Goal: Task Accomplishment & Management: Use online tool/utility

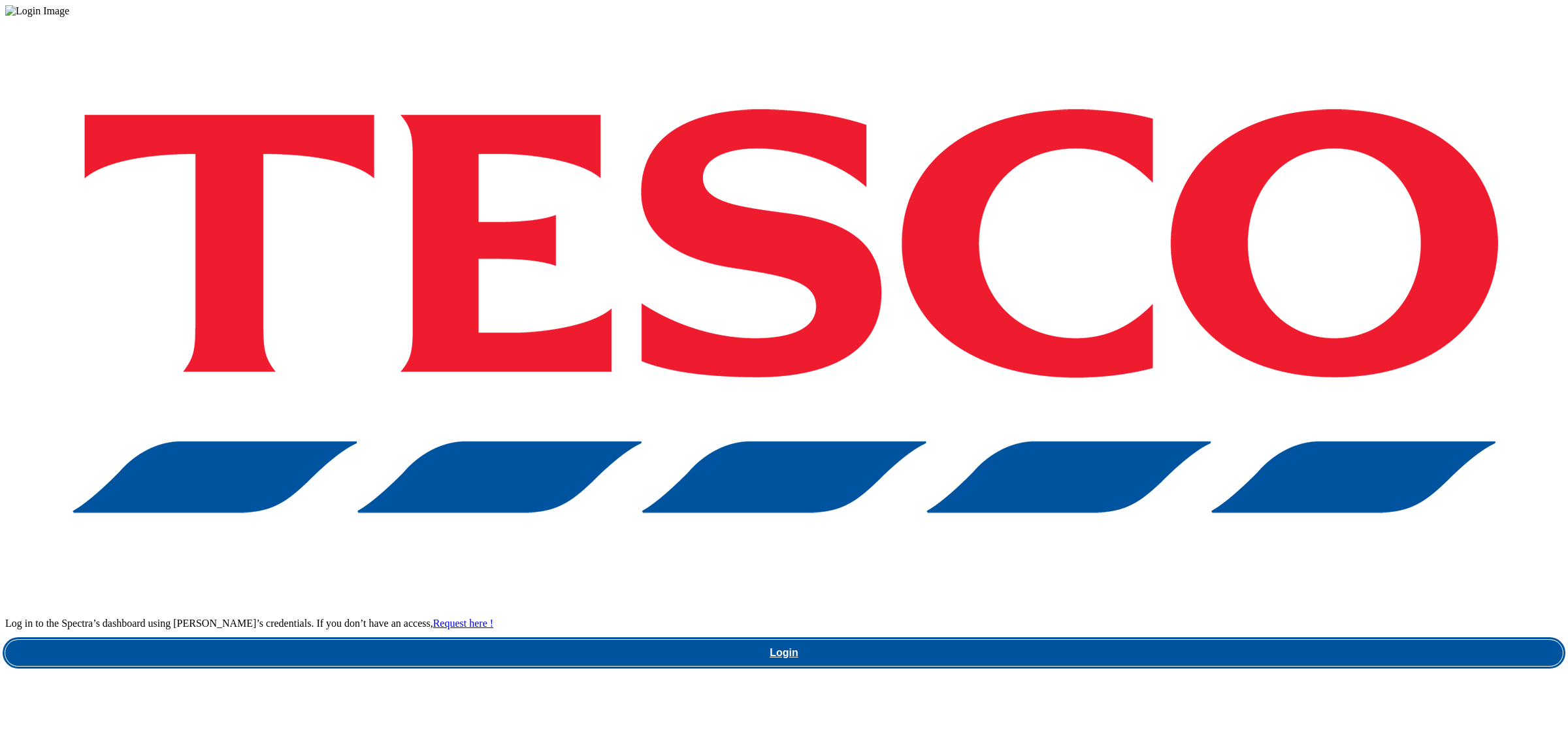
click at [1117, 640] on link "Login" at bounding box center [784, 653] width 1558 height 26
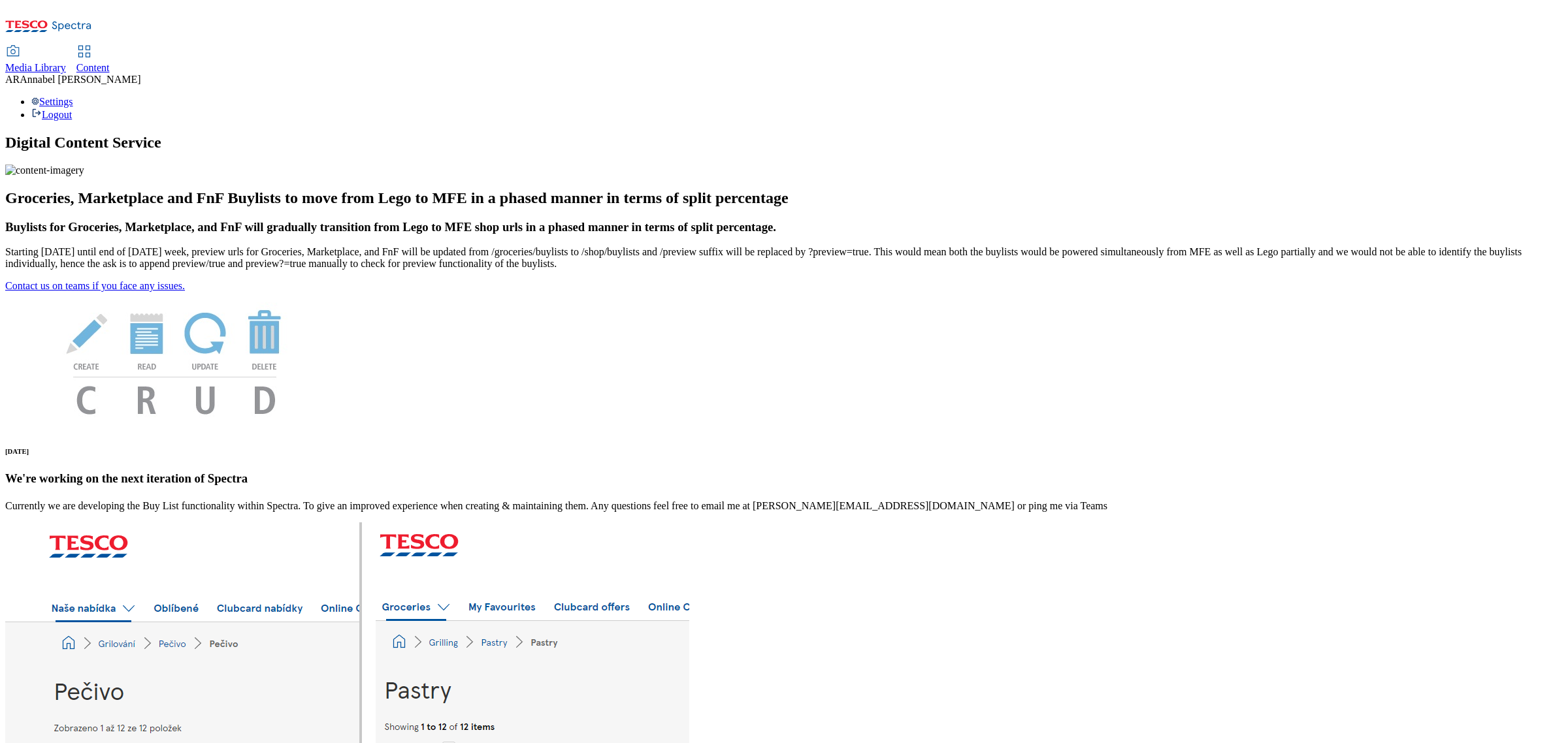
click at [110, 62] on span "Content" at bounding box center [93, 68] width 33 height 11
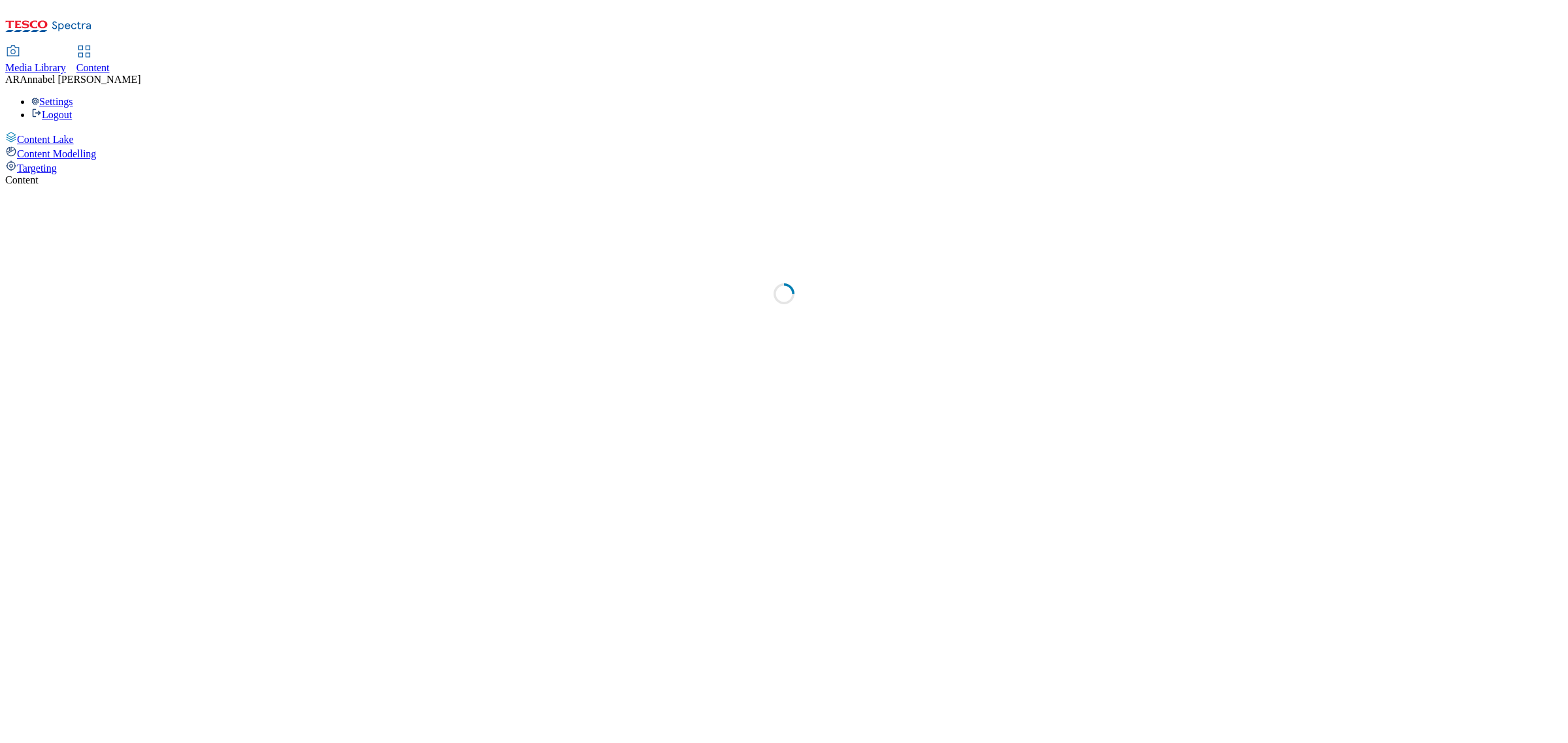
select select "ghs-uk"
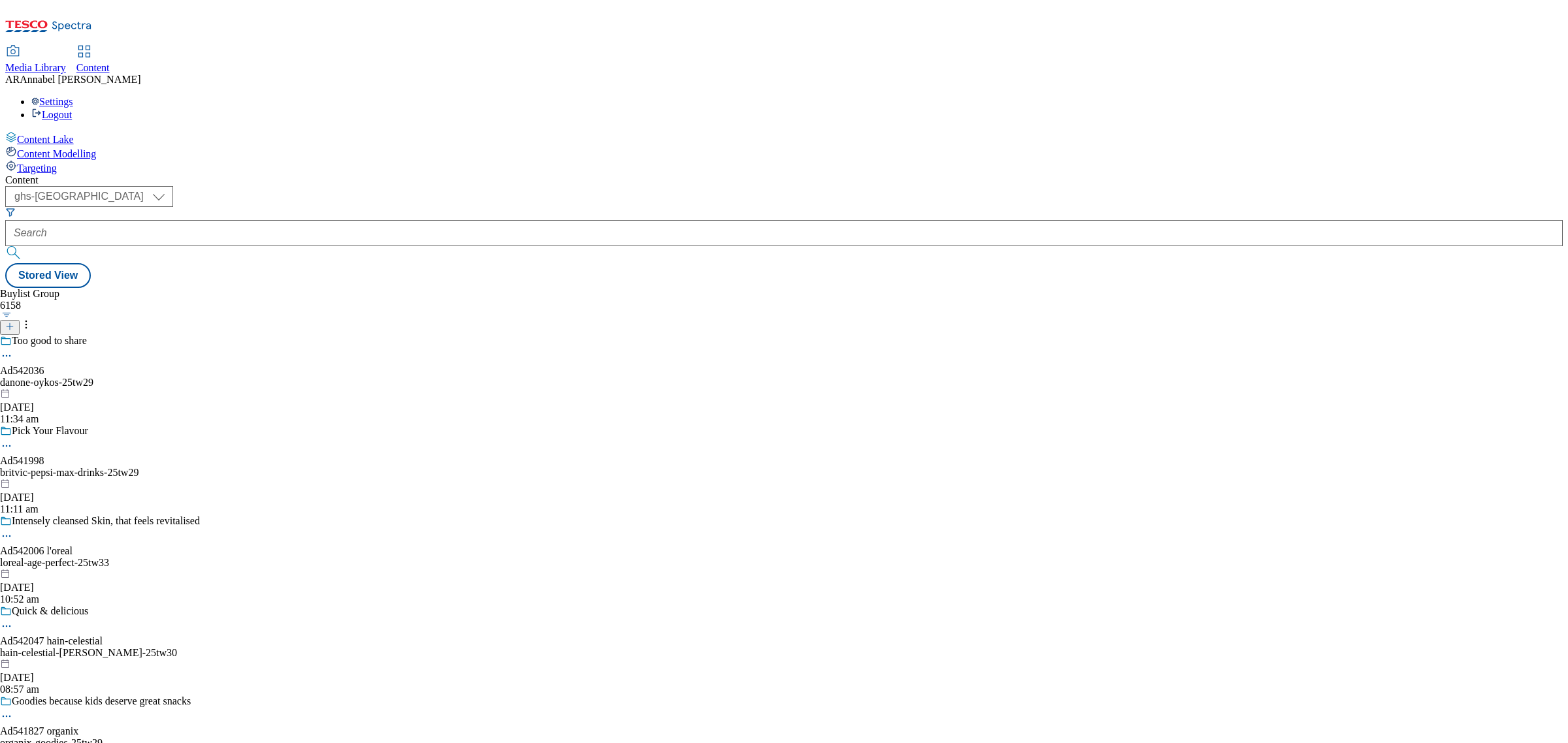
click at [15, 322] on icon at bounding box center [10, 327] width 9 height 9
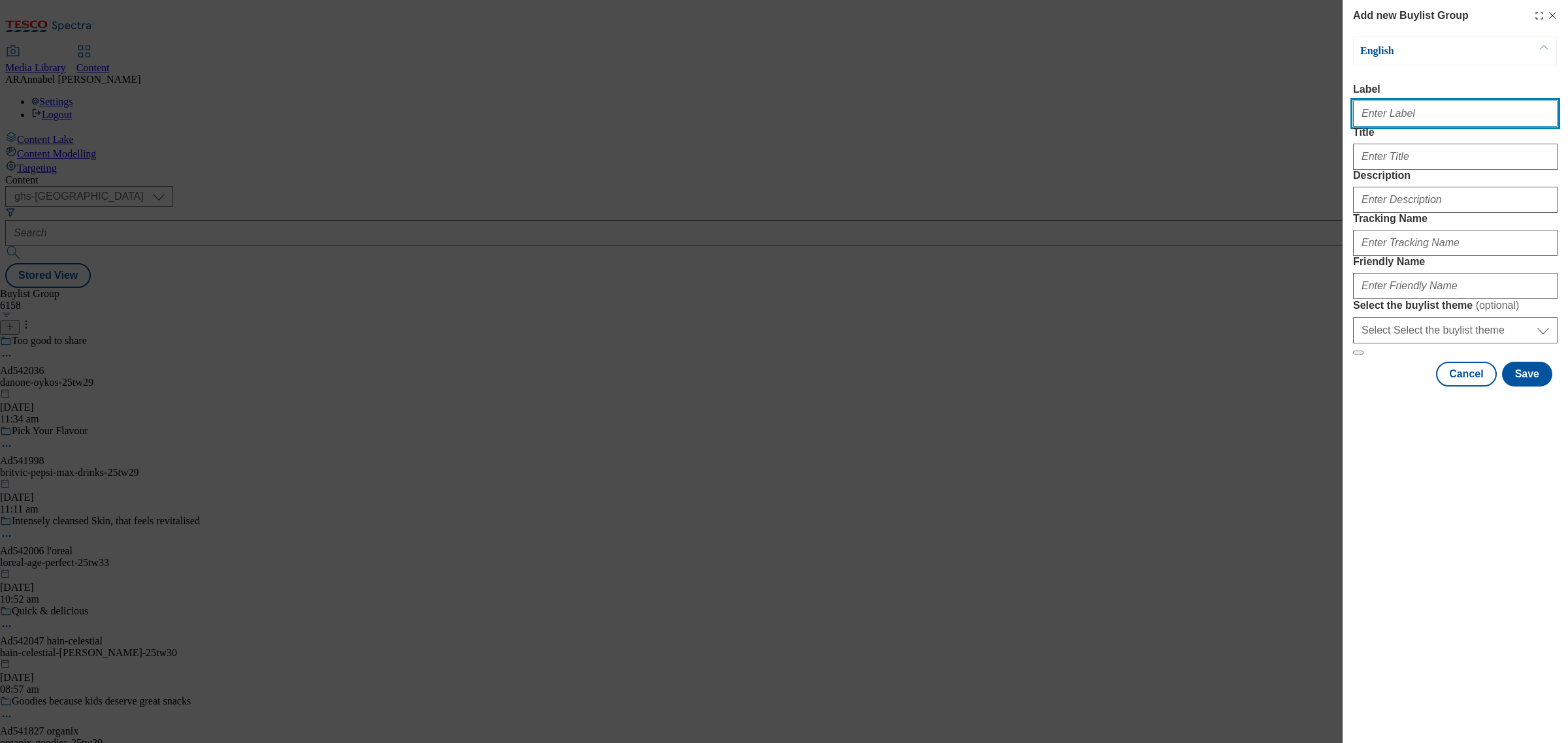
click at [1425, 109] on input "Label" at bounding box center [1456, 113] width 205 height 26
paste input "542116"
type input "ad542116"
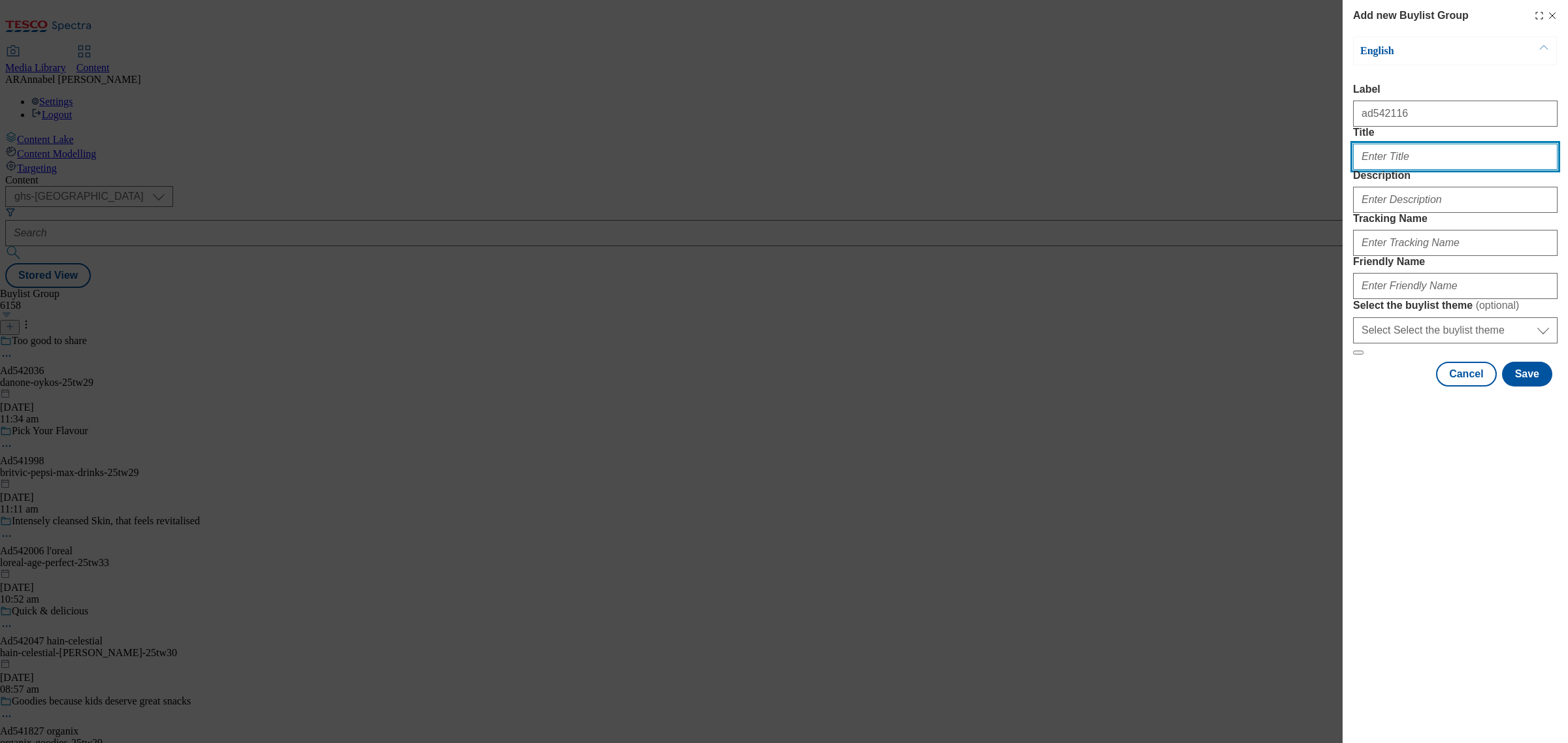
click at [1395, 170] on input "Title" at bounding box center [1456, 156] width 205 height 26
type input "Lynx"
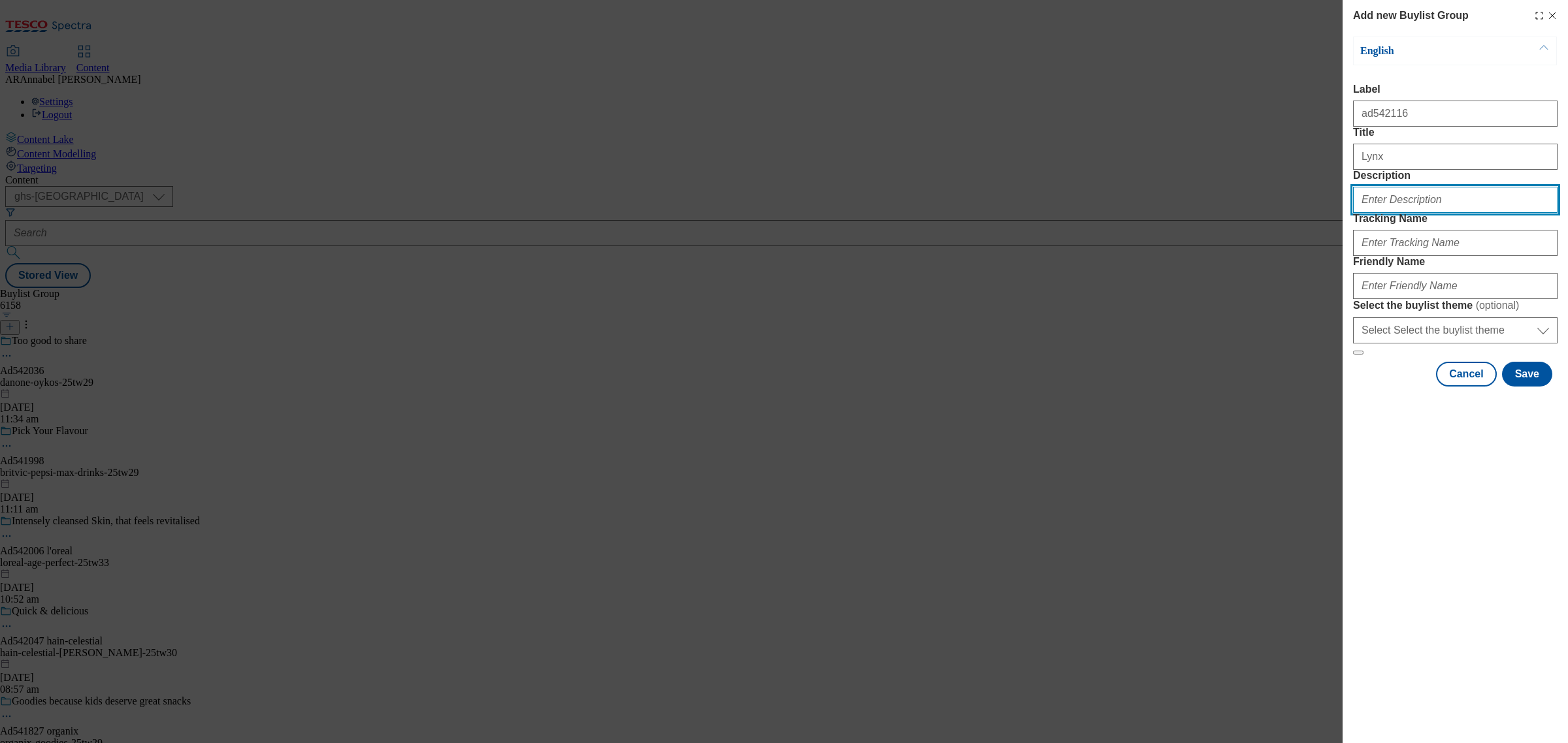
click at [1392, 213] on input "Description" at bounding box center [1456, 200] width 205 height 26
type input "UL_Lynx"
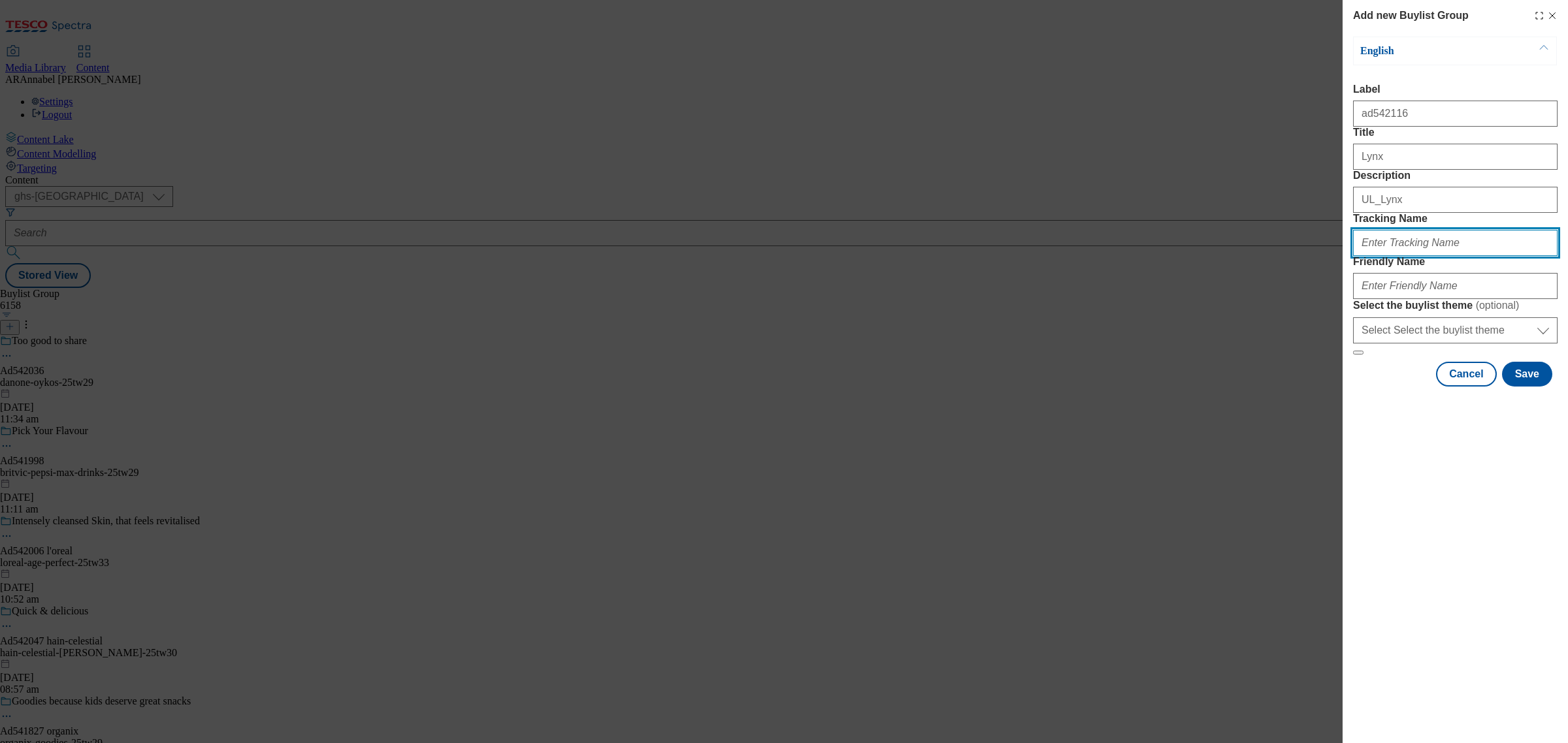
click at [1394, 256] on input "Tracking Name" at bounding box center [1456, 243] width 205 height 26
paste input "542116"
type input "DH_ad542116"
click at [1438, 299] on input "Friendly Name" at bounding box center [1456, 286] width 205 height 26
drag, startPoint x: 1474, startPoint y: 379, endPoint x: 1388, endPoint y: 380, distance: 86.0
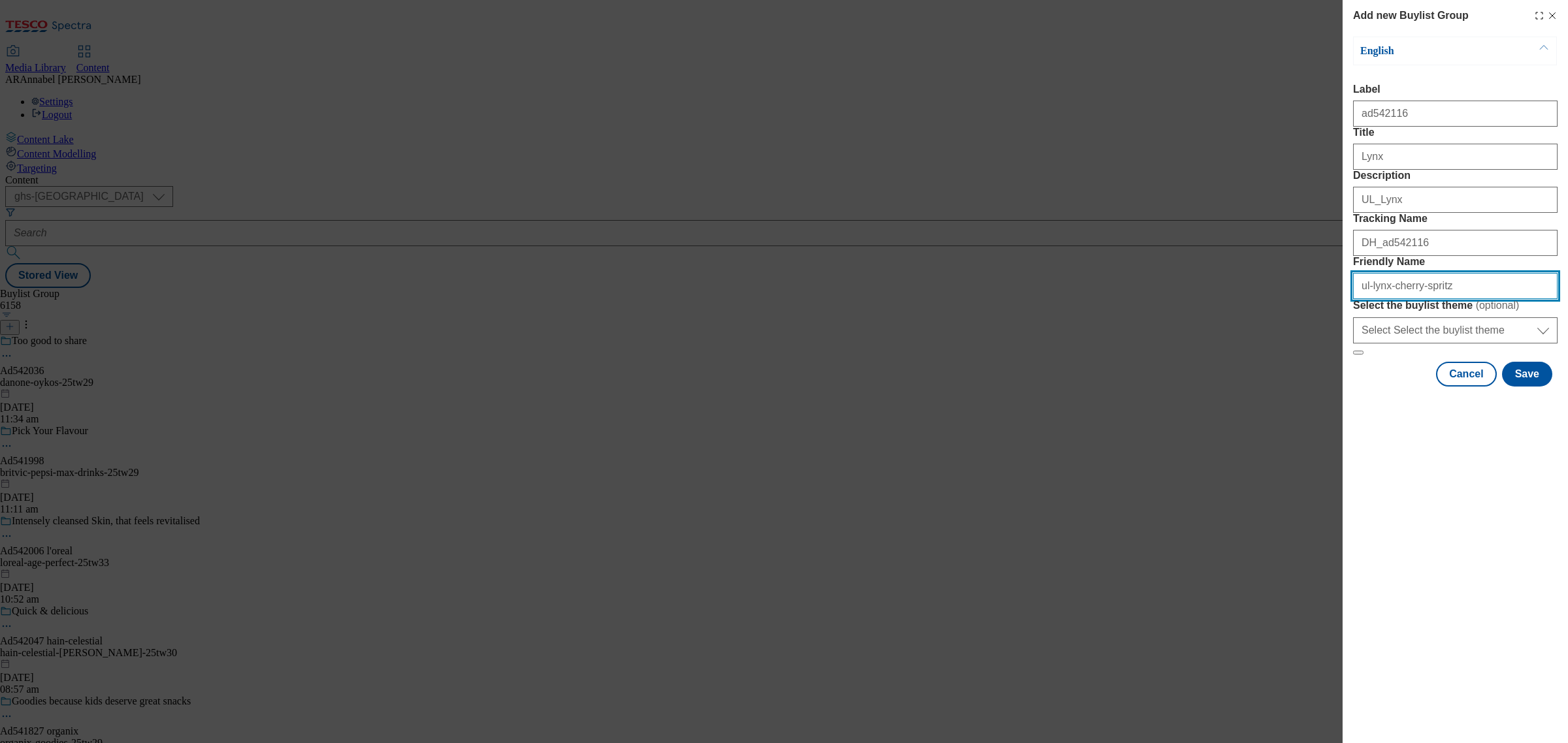
click at [1388, 299] on input "ul-lynx-cherry-spritz" at bounding box center [1456, 286] width 205 height 26
paste input "542116"
type input "ul-lynx-ad542116"
click at [1521, 387] on button "Save" at bounding box center [1527, 373] width 50 height 25
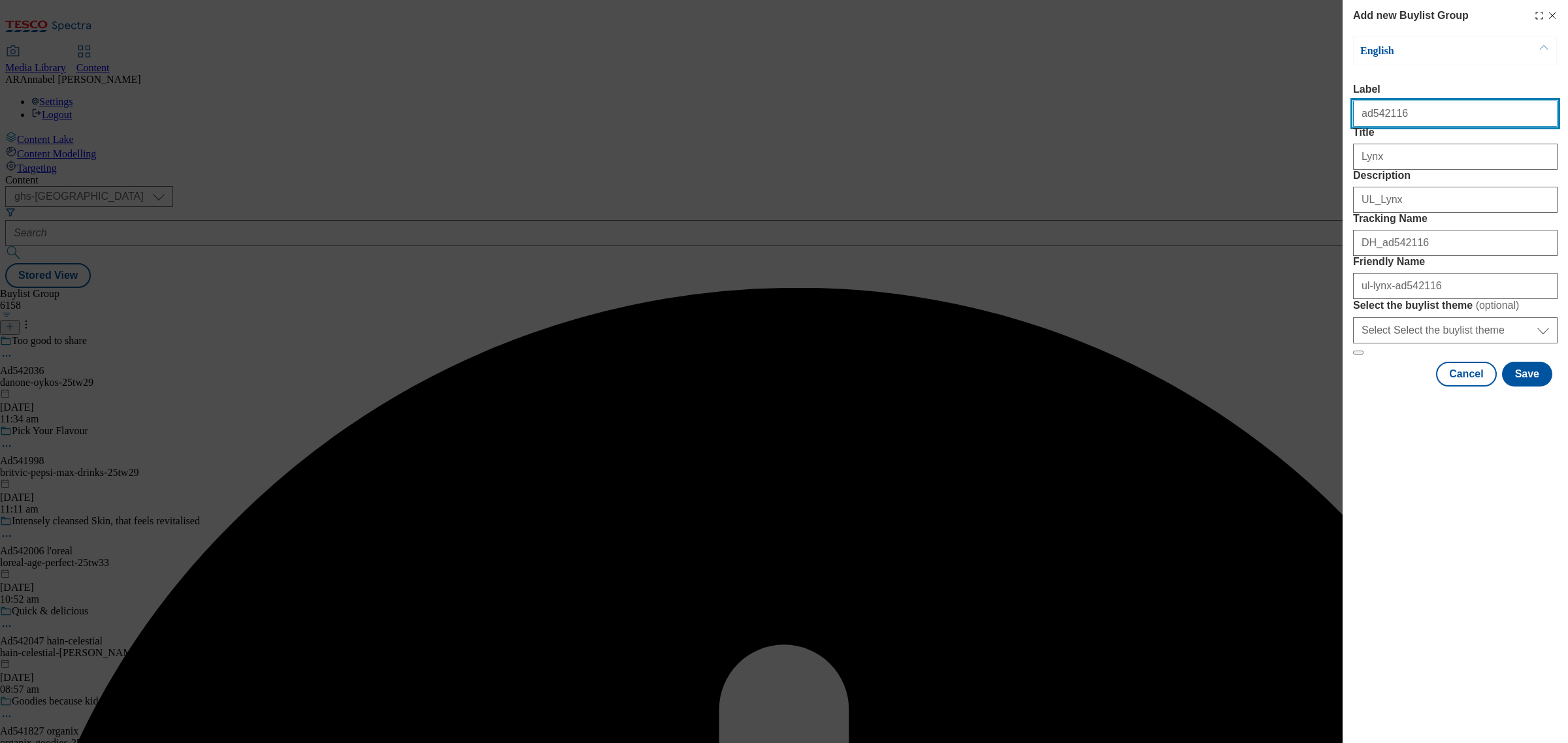
click at [1446, 120] on input "ad542116" at bounding box center [1456, 113] width 205 height 26
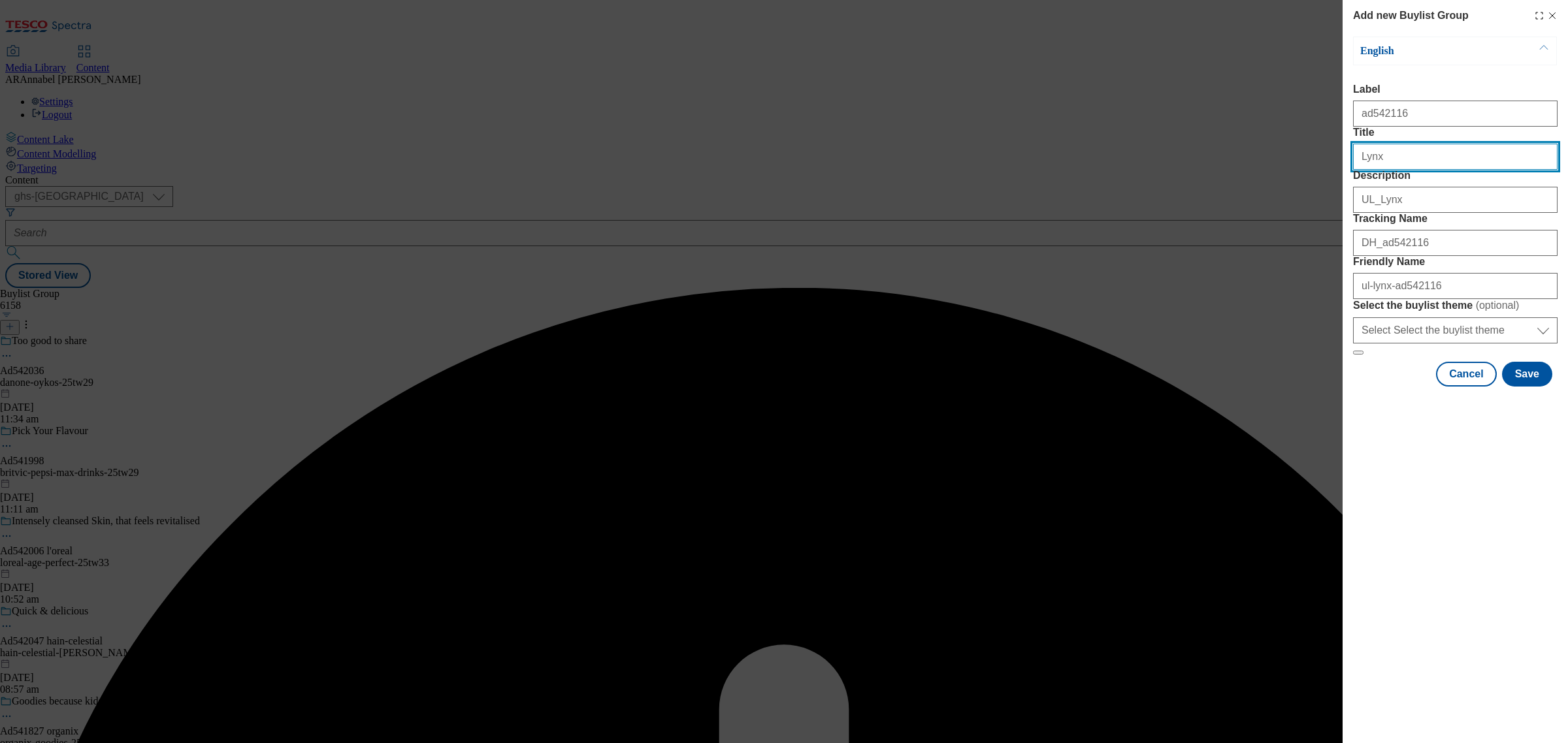
click at [1432, 170] on input "Lynx" at bounding box center [1456, 156] width 205 height 26
type input "Lynx"
click at [1540, 387] on button "Save" at bounding box center [1527, 373] width 50 height 25
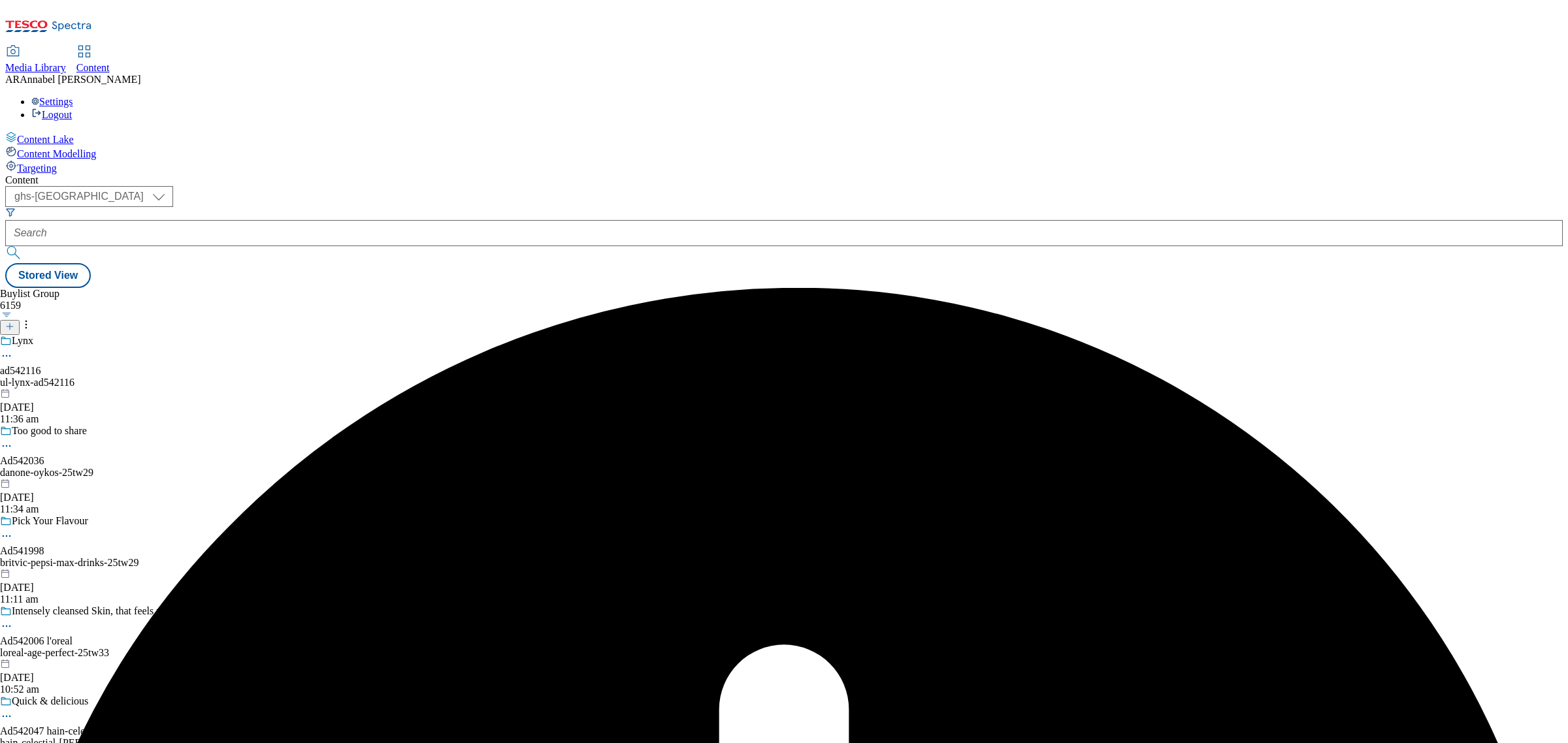
click at [205, 377] on div "ul-lynx-ad542116" at bounding box center [102, 382] width 205 height 12
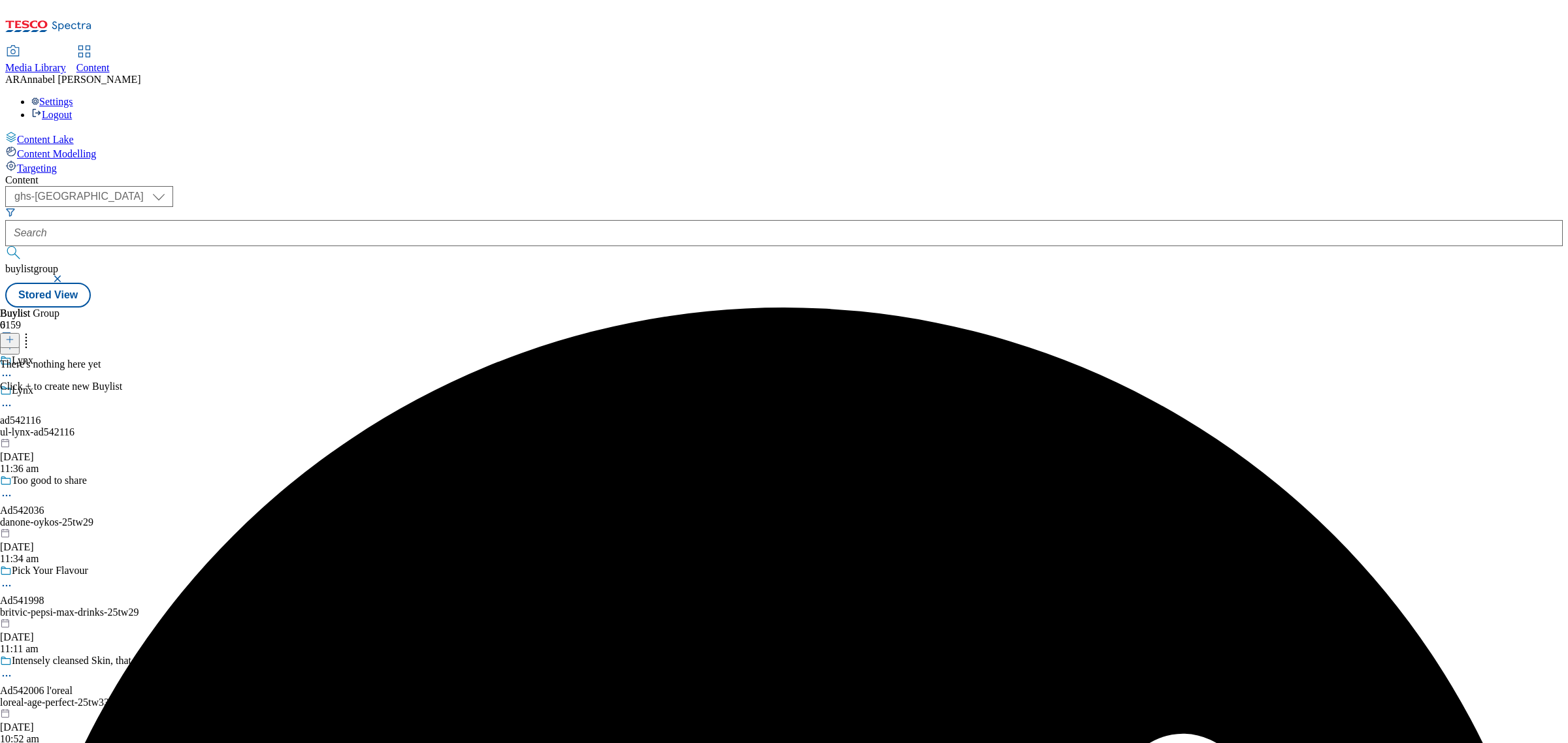
click at [15, 335] on icon at bounding box center [10, 340] width 9 height 9
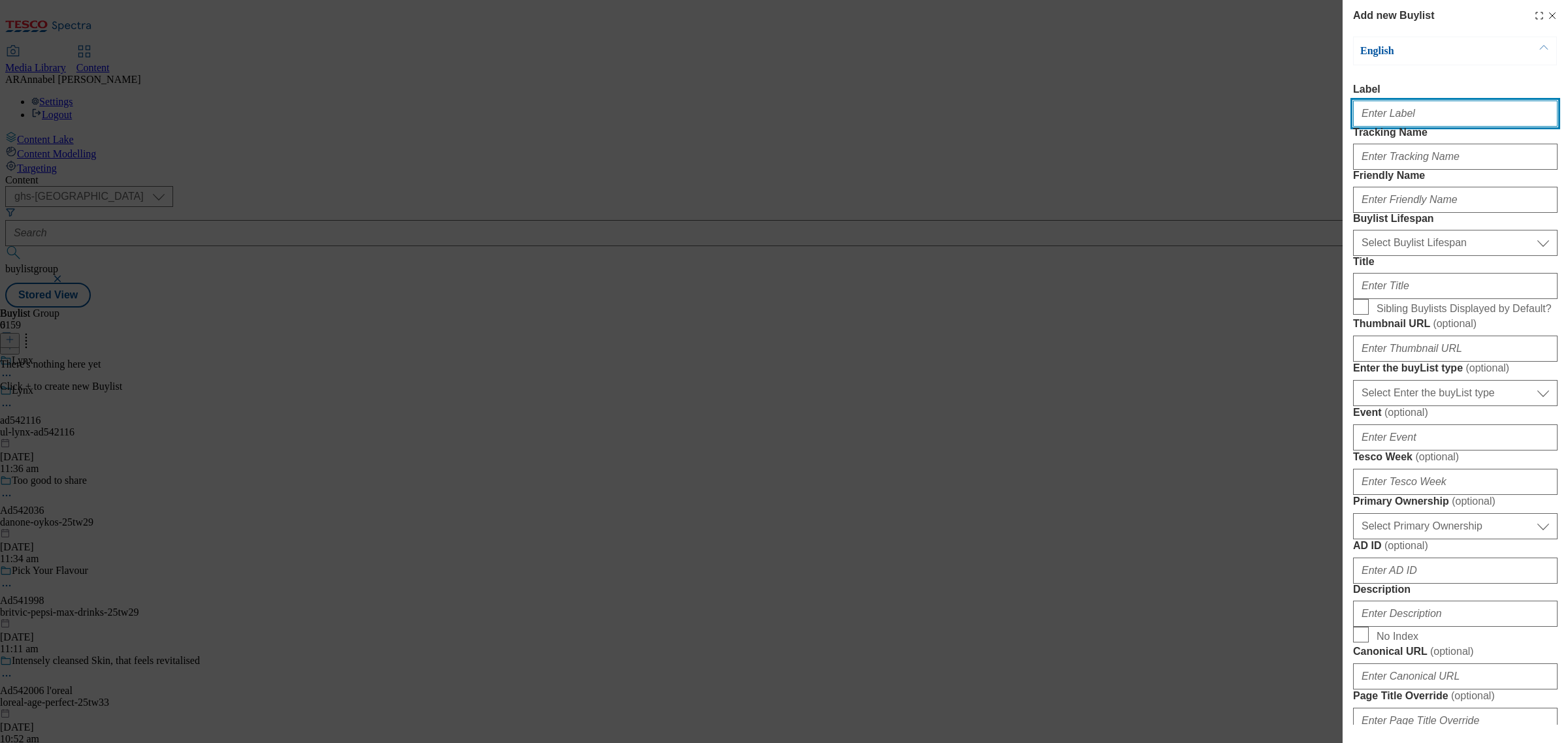
click at [1436, 113] on input "Label" at bounding box center [1456, 113] width 205 height 26
paste input "542116"
type input "ad542116"
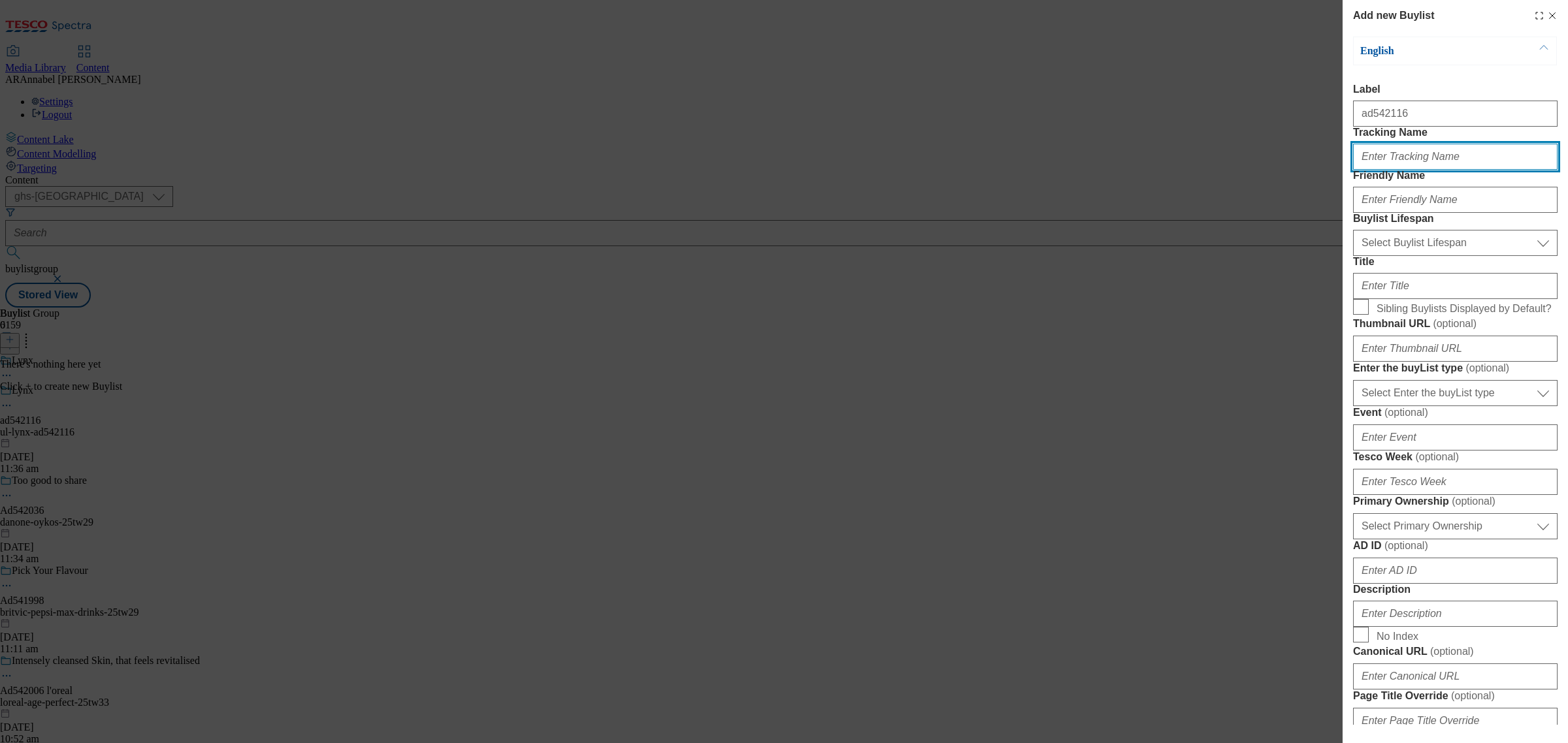
click at [1380, 170] on input "Tracking Name" at bounding box center [1456, 156] width 205 height 26
paste input "542116"
type input "DH_ad542116"
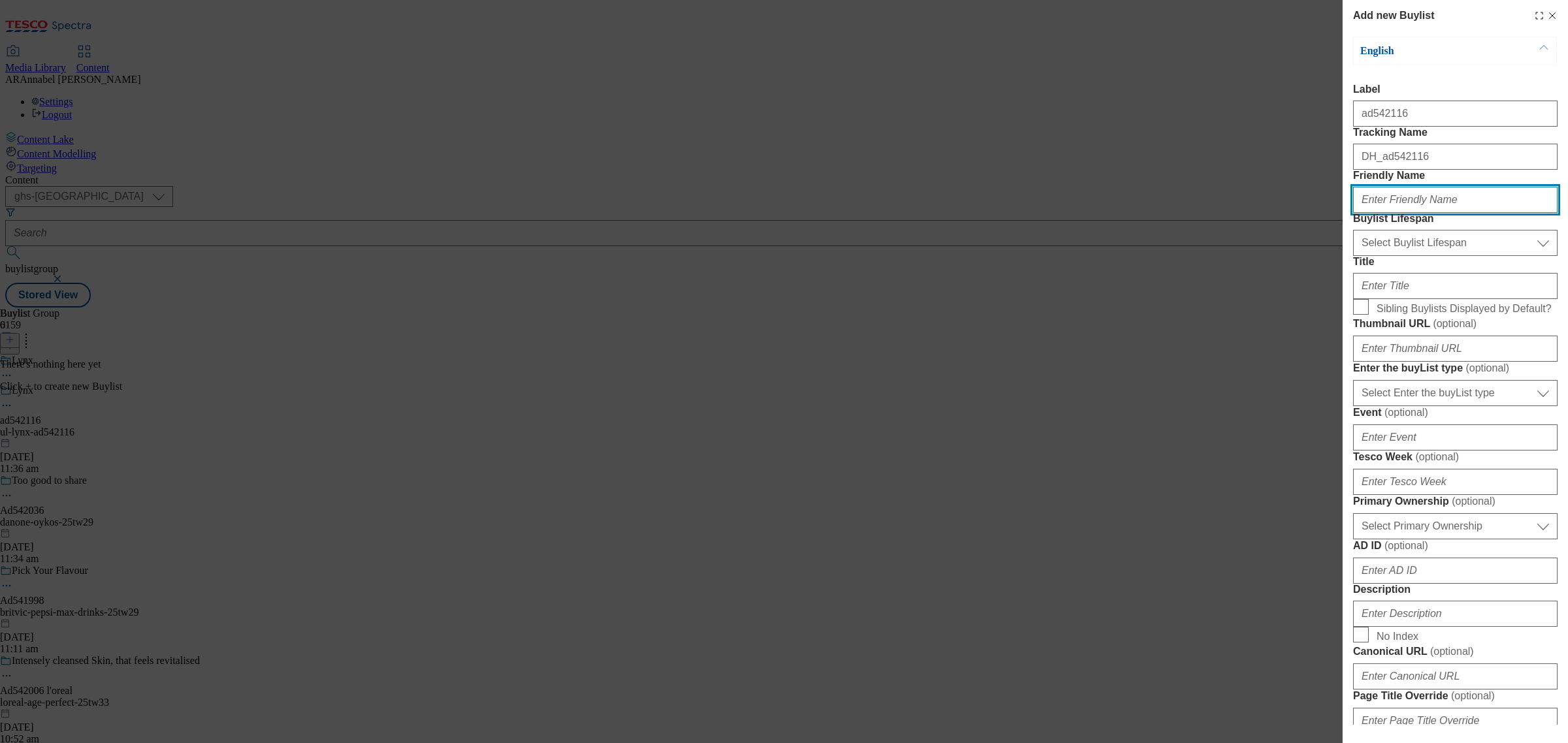
click at [1400, 213] on input "Friendly Name" at bounding box center [1456, 200] width 205 height 26
paste input "542116"
type input "ul-lynx-ad542116"
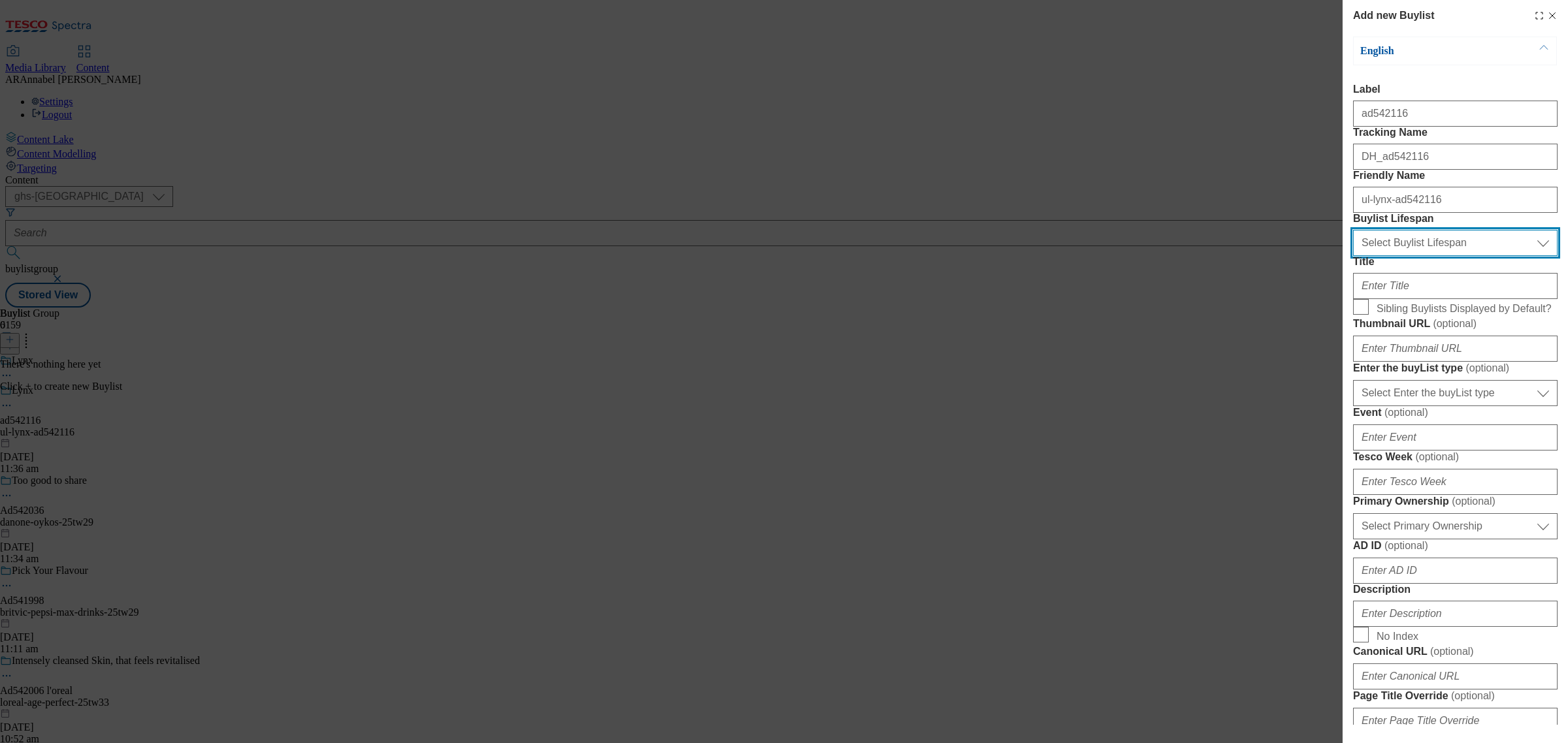
click at [1423, 256] on select "Select Buylist Lifespan evergreen seasonal tactical" at bounding box center [1456, 243] width 205 height 26
select select "tactical"
click at [1353, 256] on select "Select Buylist Lifespan evergreen seasonal tactical" at bounding box center [1456, 243] width 205 height 26
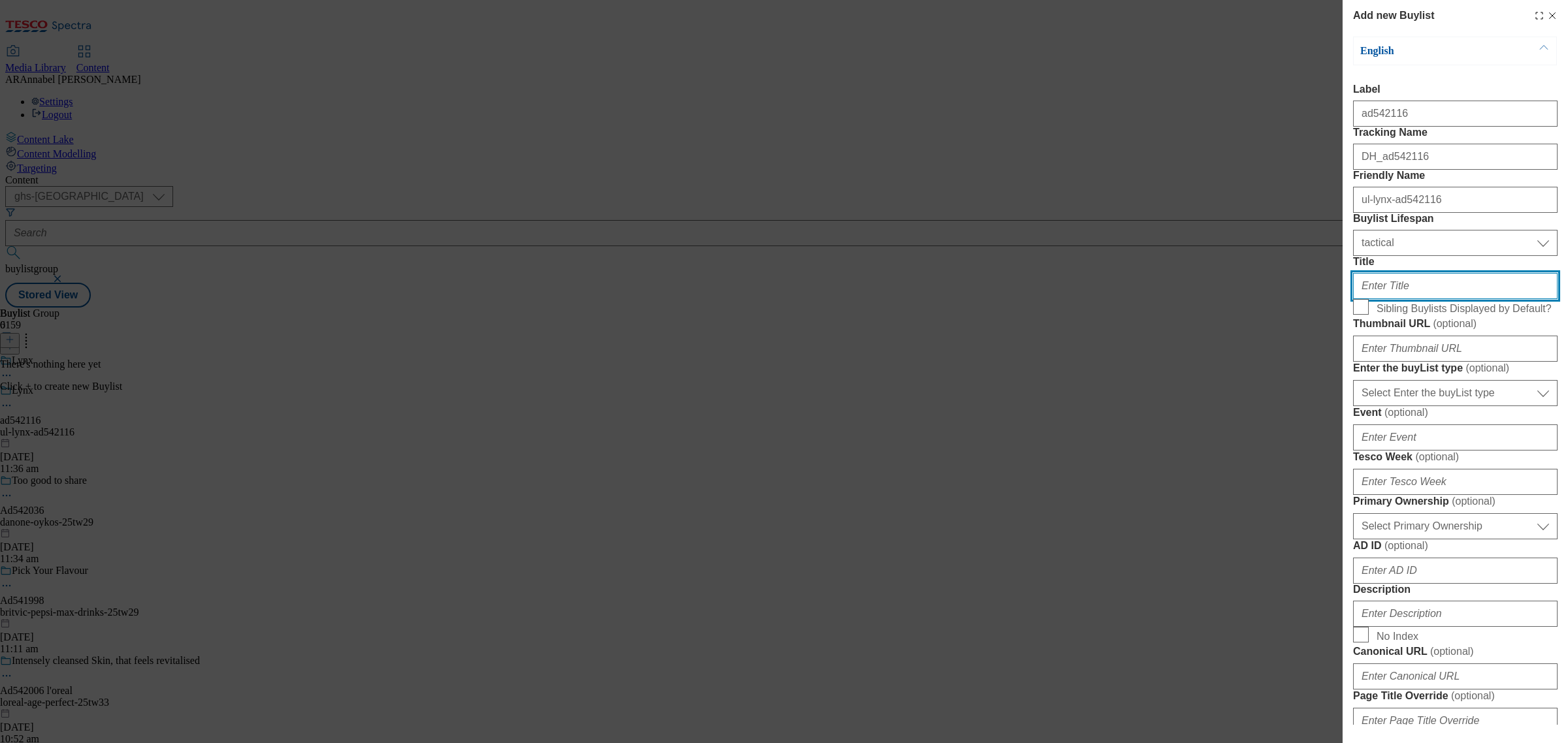
click at [1384, 299] on input "Title" at bounding box center [1456, 286] width 205 height 26
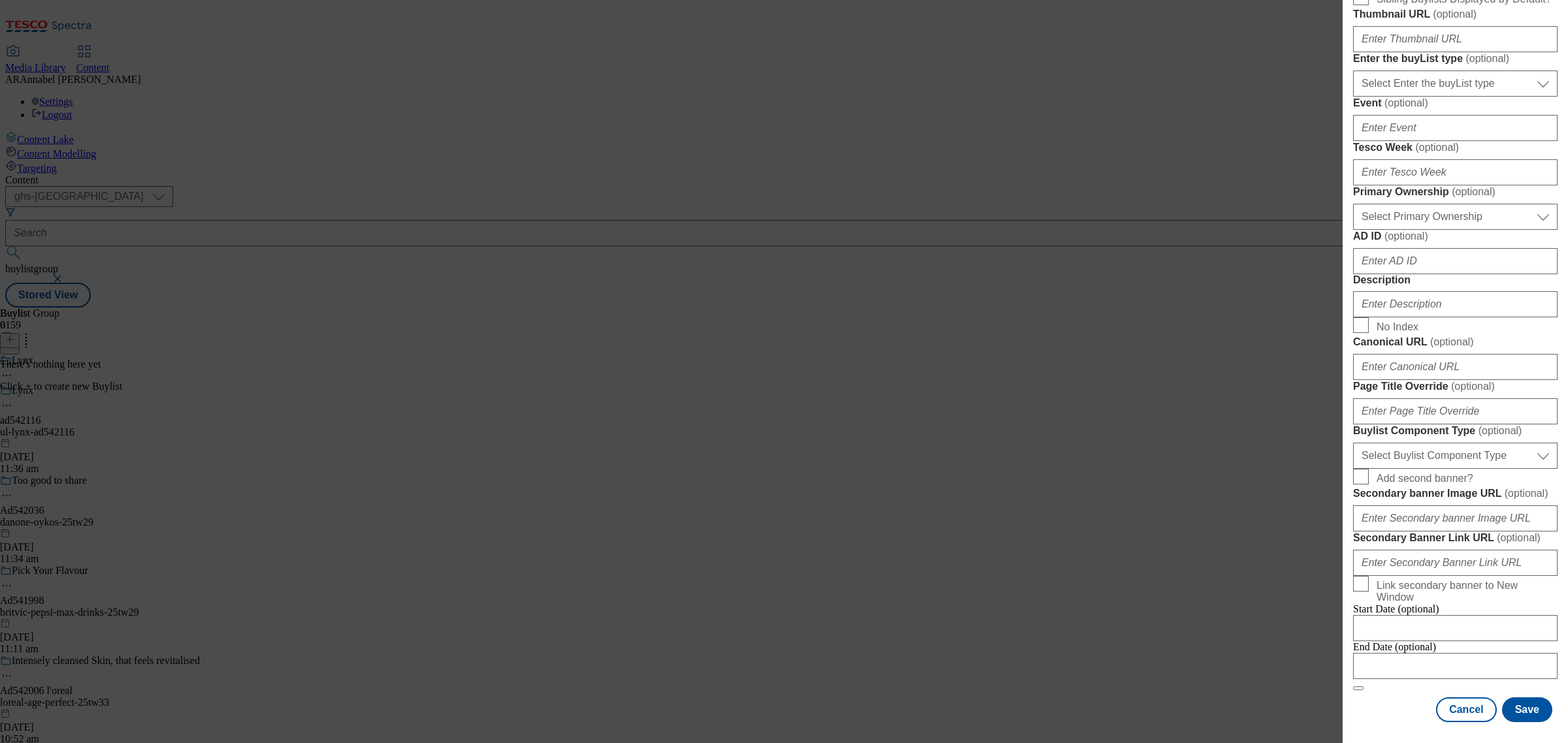
scroll to position [571, 0]
type input "Shop the range"
click at [1414, 304] on input "Description" at bounding box center [1456, 304] width 205 height 26
type input "UL_Lynx"
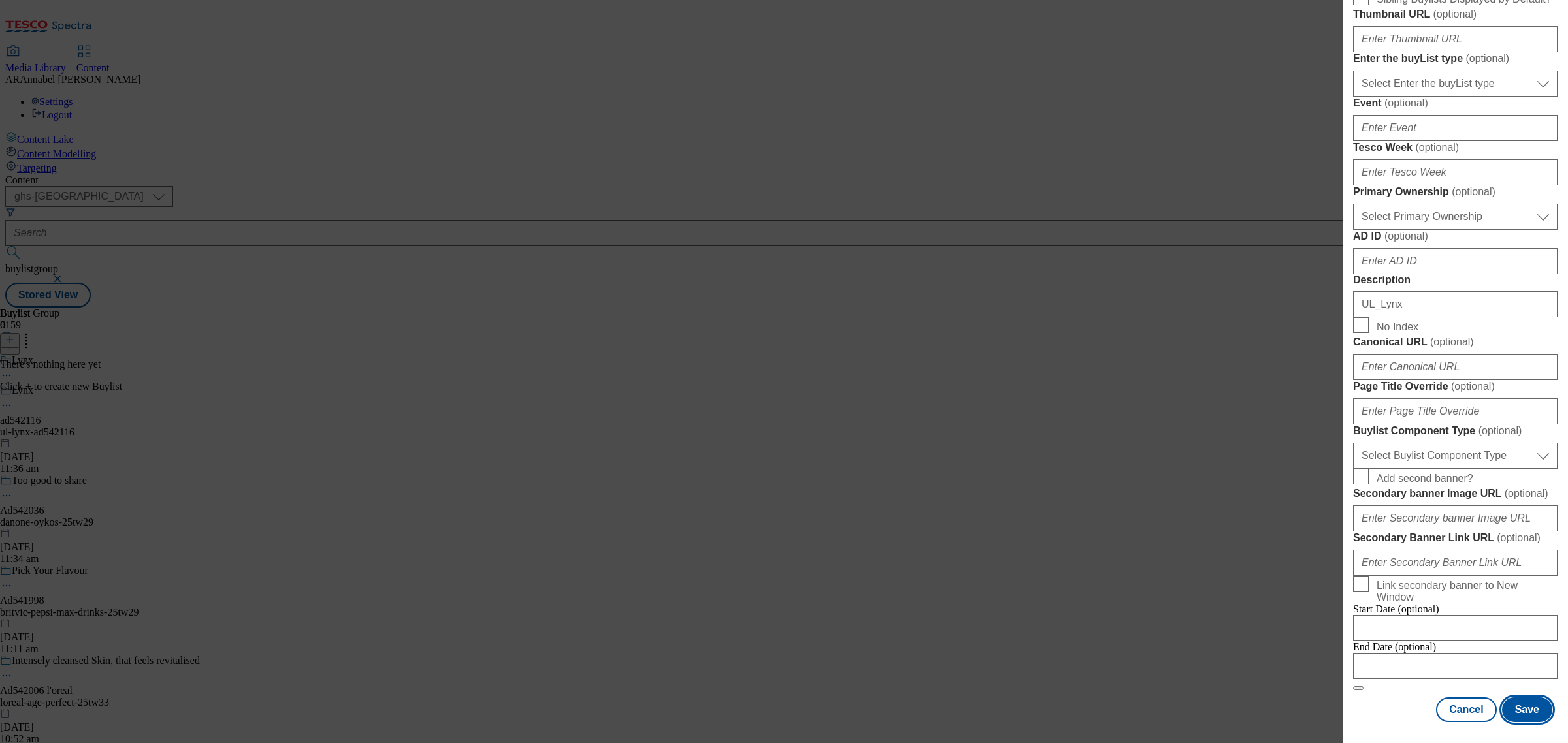
click at [1523, 700] on button "Save" at bounding box center [1527, 709] width 50 height 25
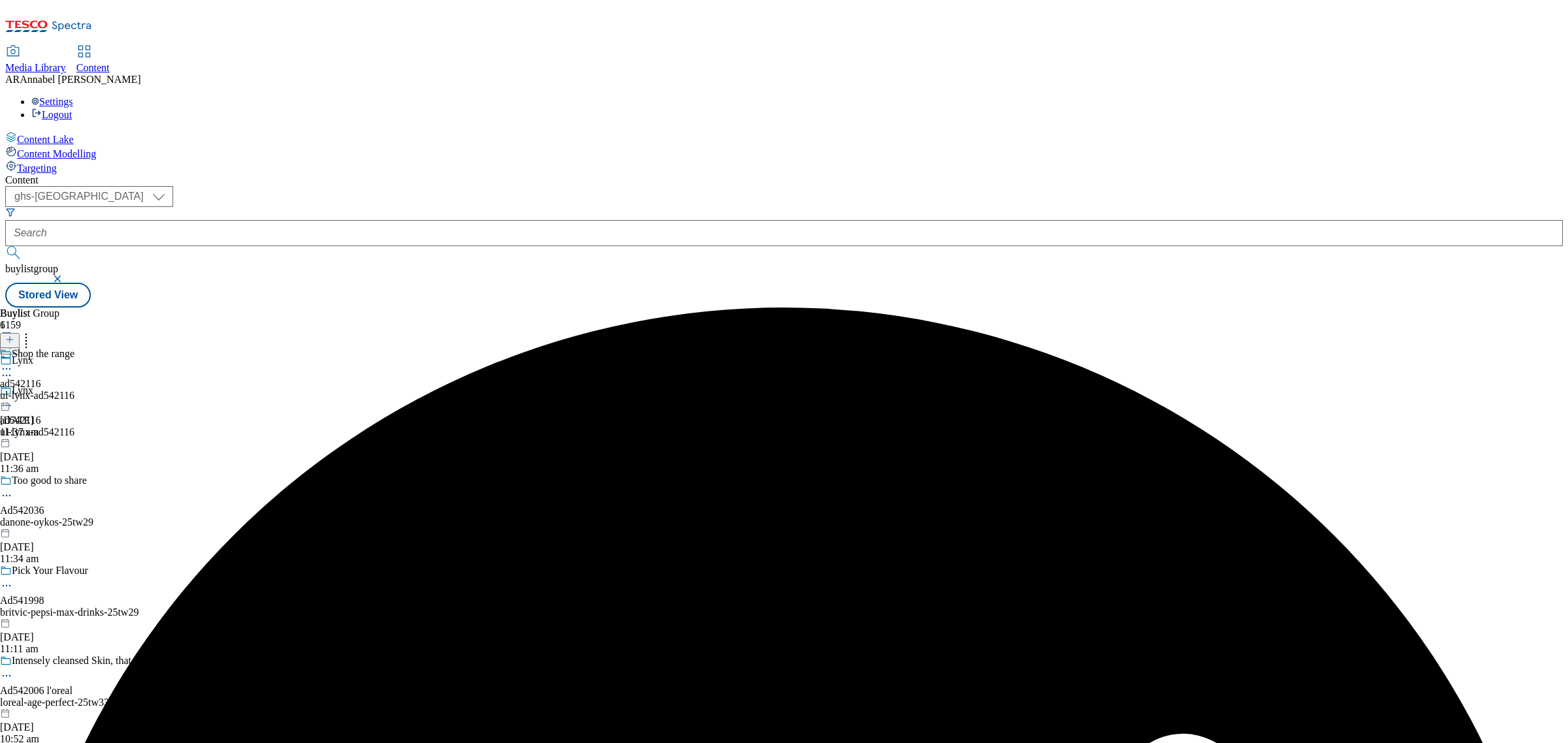
click at [75, 390] on div "ul-lynx-ad542116" at bounding box center [37, 395] width 75 height 12
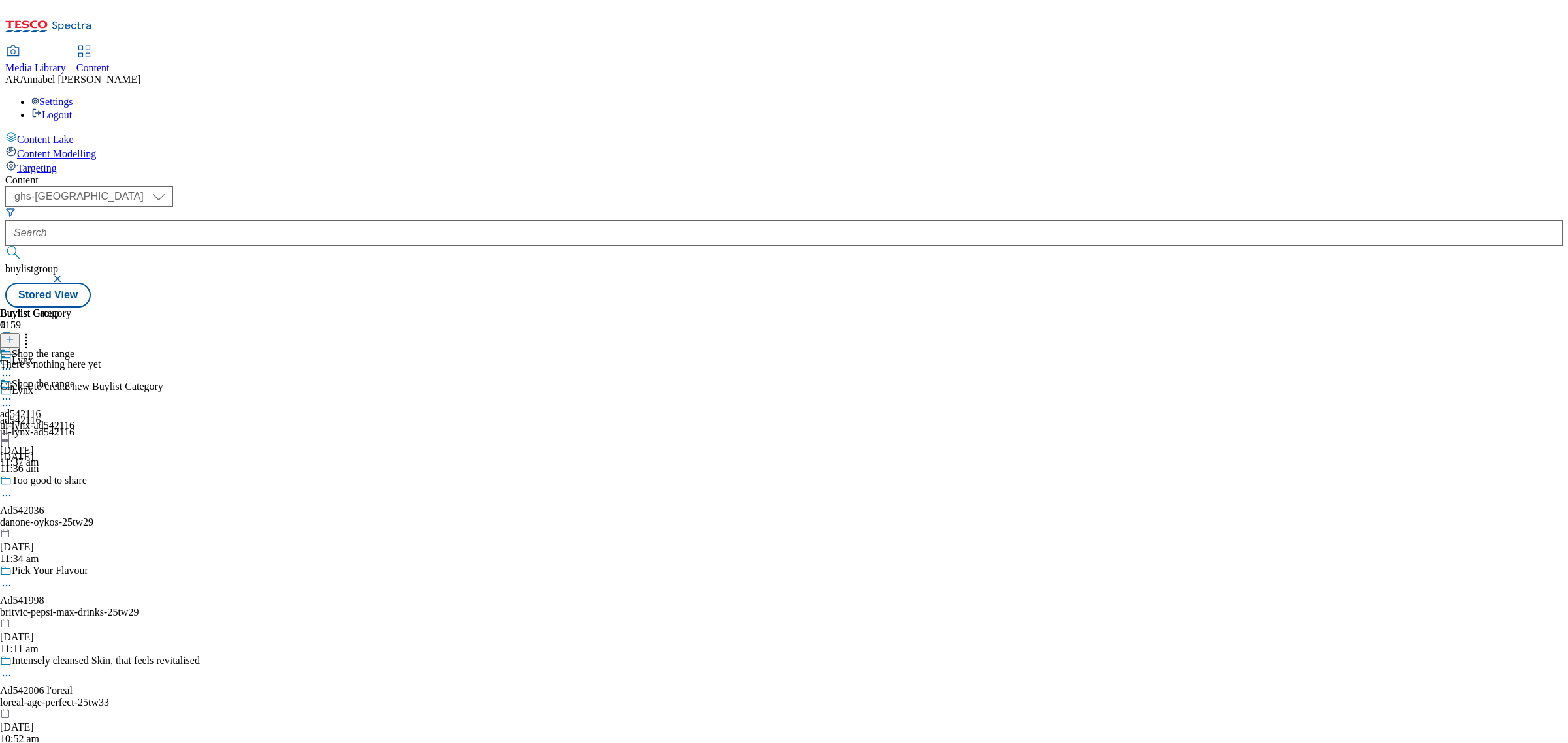
click at [15, 335] on icon at bounding box center [10, 340] width 9 height 9
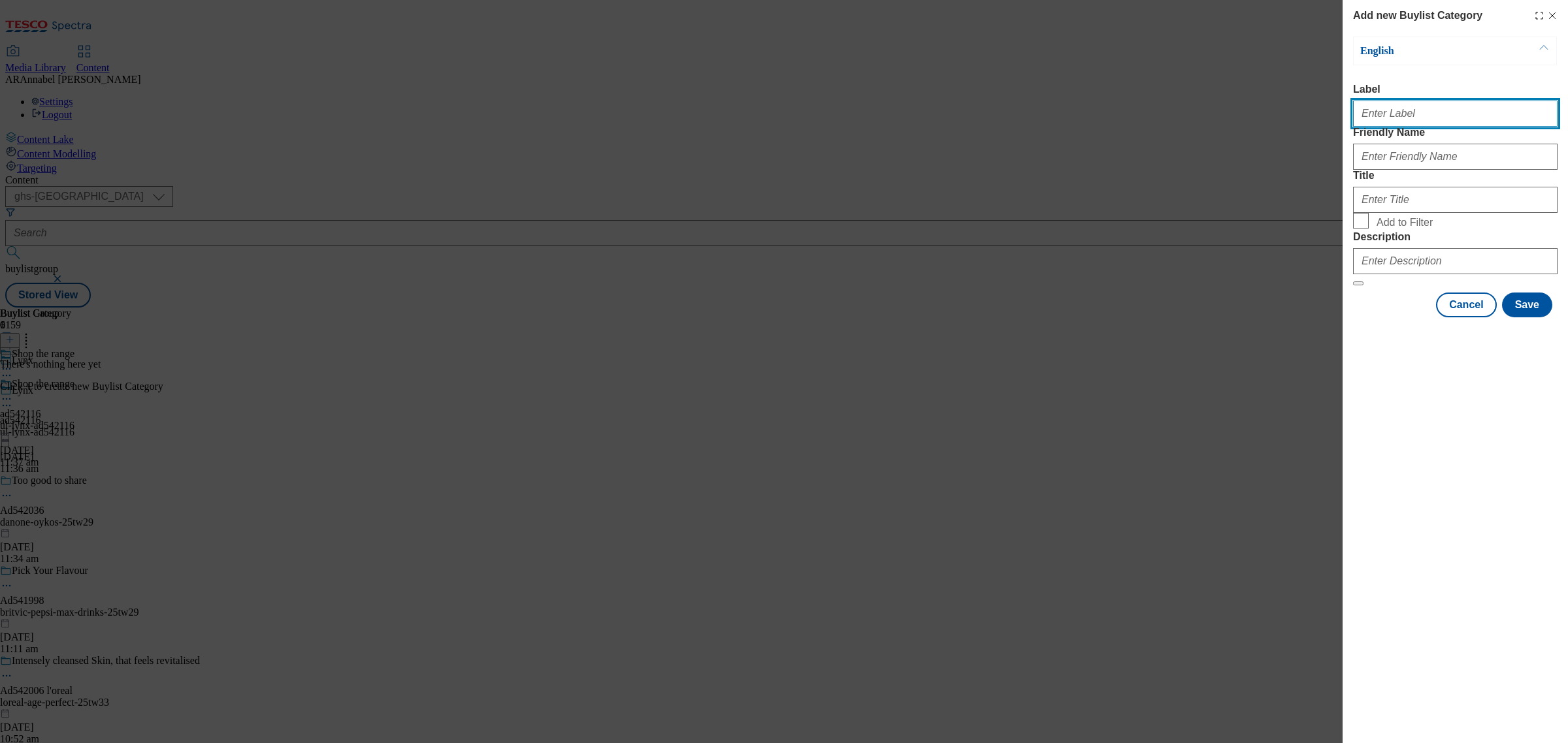
click at [1415, 110] on input "Label" at bounding box center [1456, 113] width 205 height 26
paste input "542116"
type input "ad542116"
click at [1385, 167] on div "Modal" at bounding box center [1456, 154] width 205 height 31
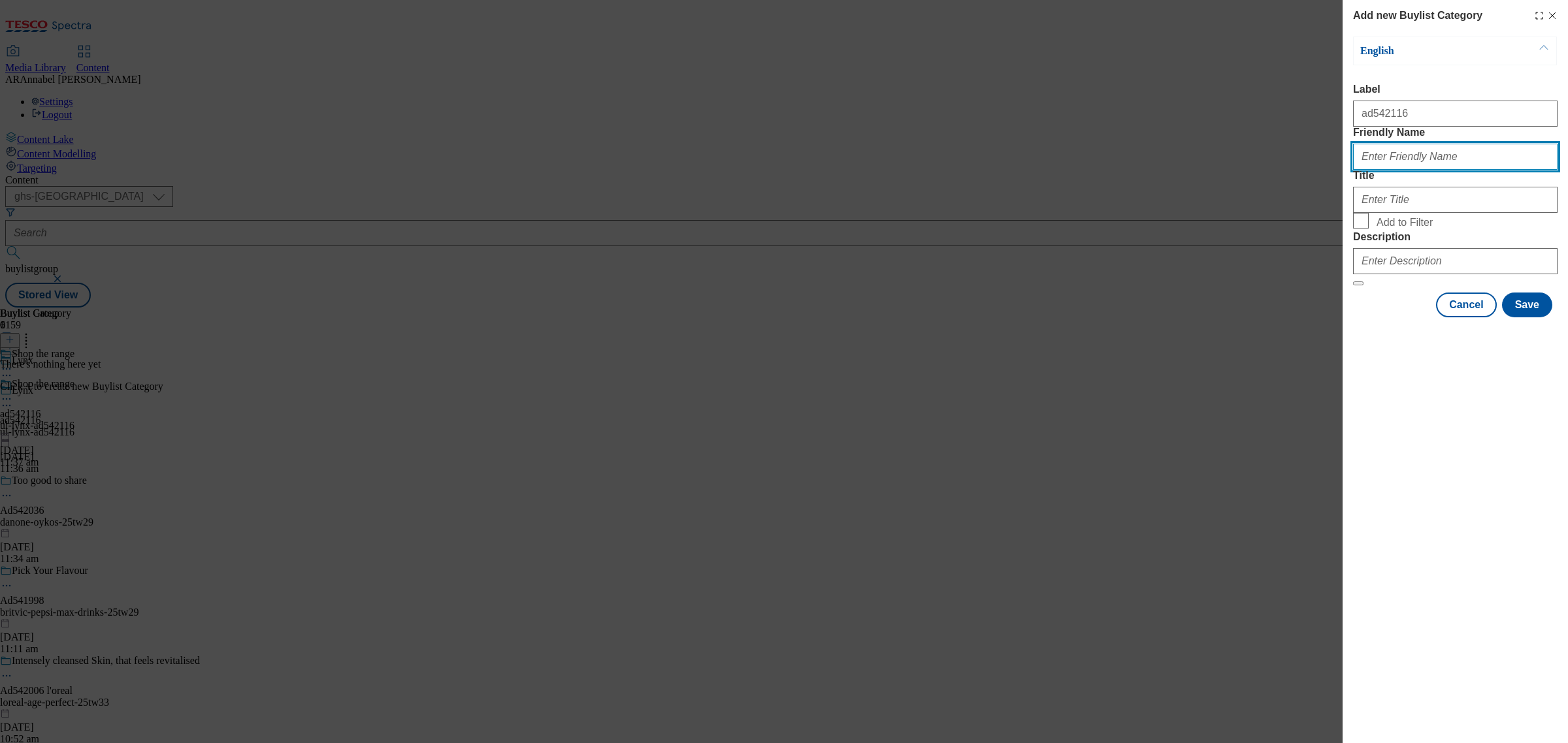
click at [1385, 170] on input "Friendly Name" at bounding box center [1456, 156] width 205 height 26
click at [1416, 170] on input "Friendly Name" at bounding box center [1456, 156] width 205 height 26
type input "i"
type input "ul-lynx-ad542116"
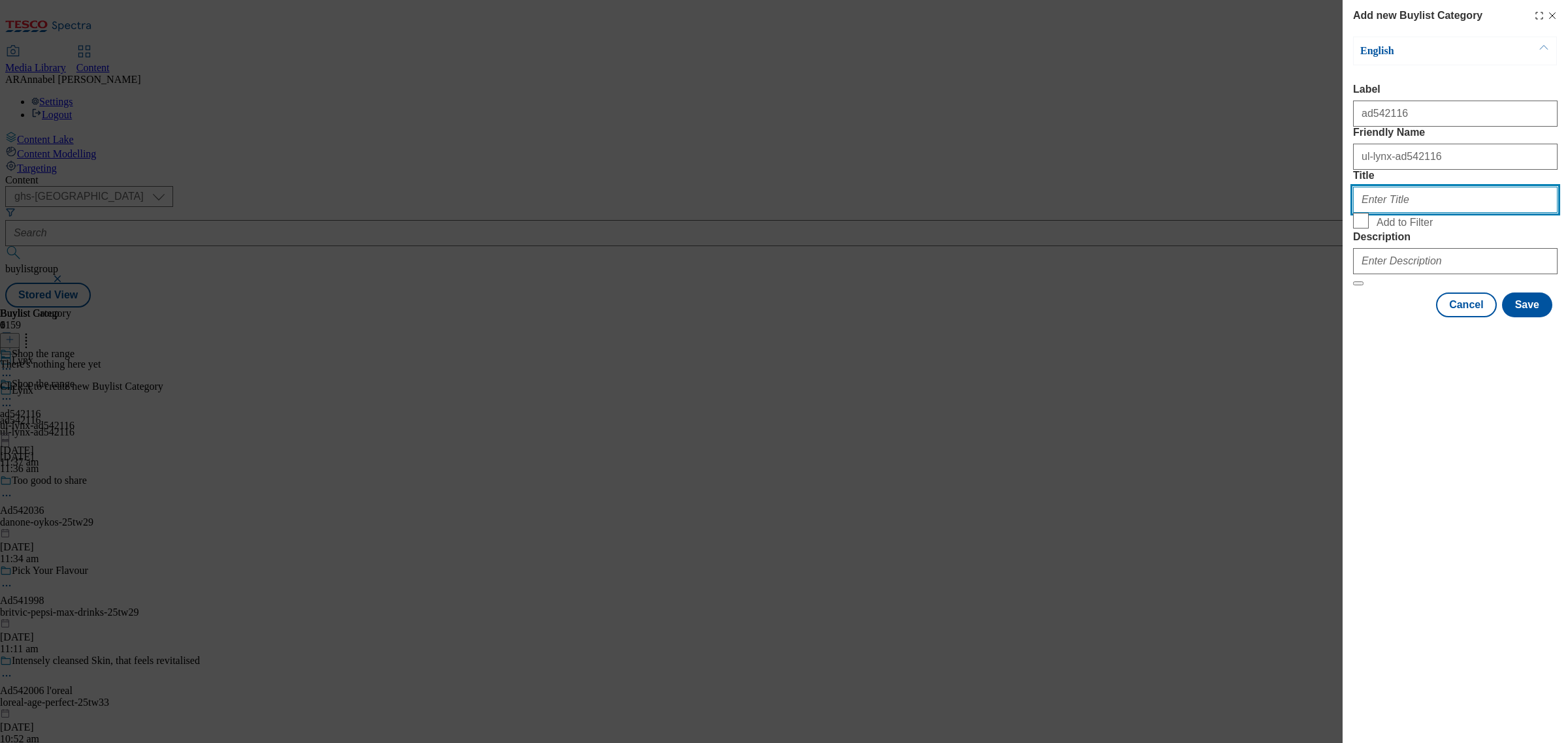
click at [1373, 213] on input "Title" at bounding box center [1456, 200] width 205 height 26
type input "Shop the range"
drag, startPoint x: 1398, startPoint y: 367, endPoint x: 1403, endPoint y: 360, distance: 8.6
click at [1402, 286] on form "Label ad542116 Friendly Name ul-lynx-ad542116 Title Shop the range Add to Filte…" at bounding box center [1456, 185] width 205 height 203
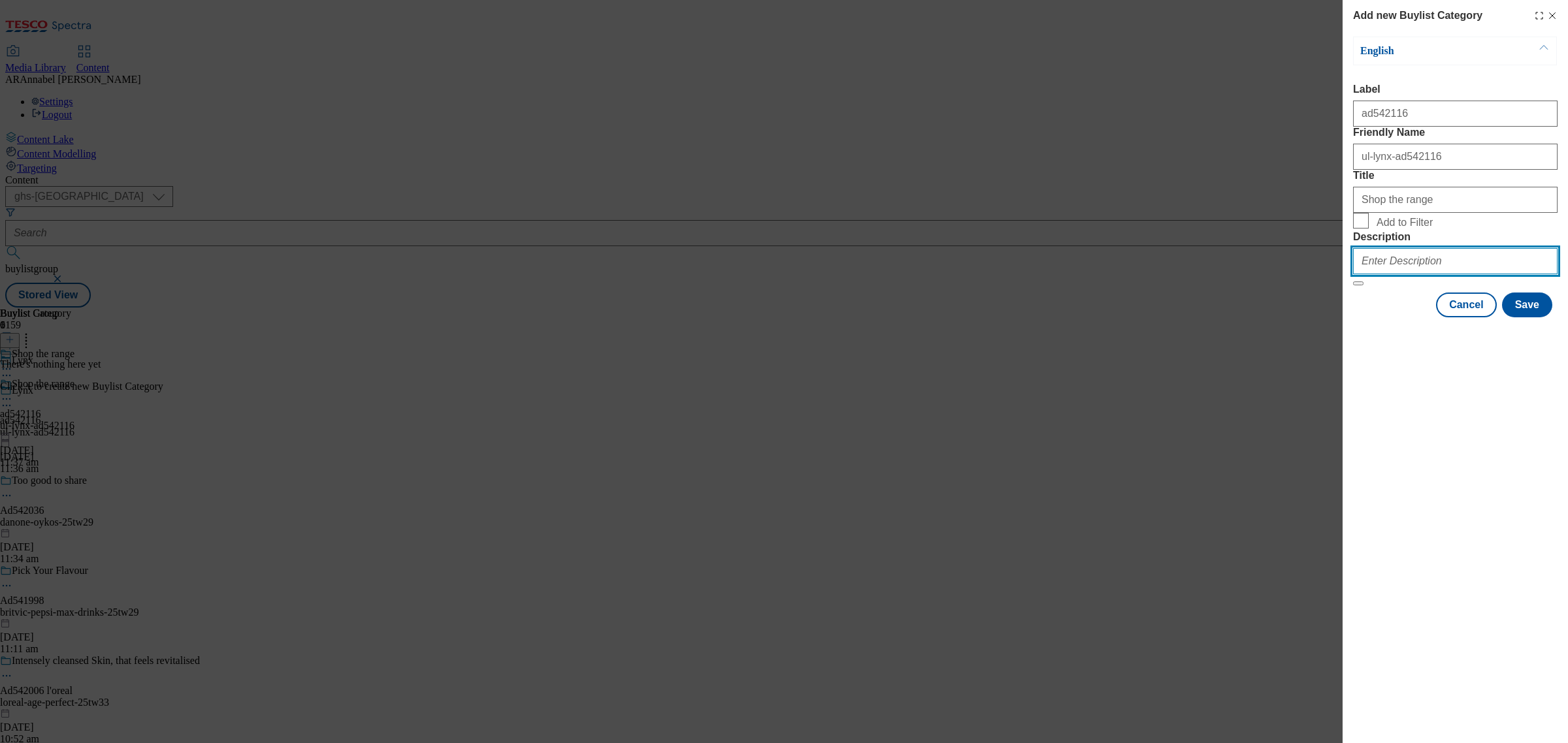
click at [1403, 274] on input "Description" at bounding box center [1456, 261] width 205 height 26
type input "UL_Lynx"
click at [1531, 318] on button "Save" at bounding box center [1527, 305] width 50 height 25
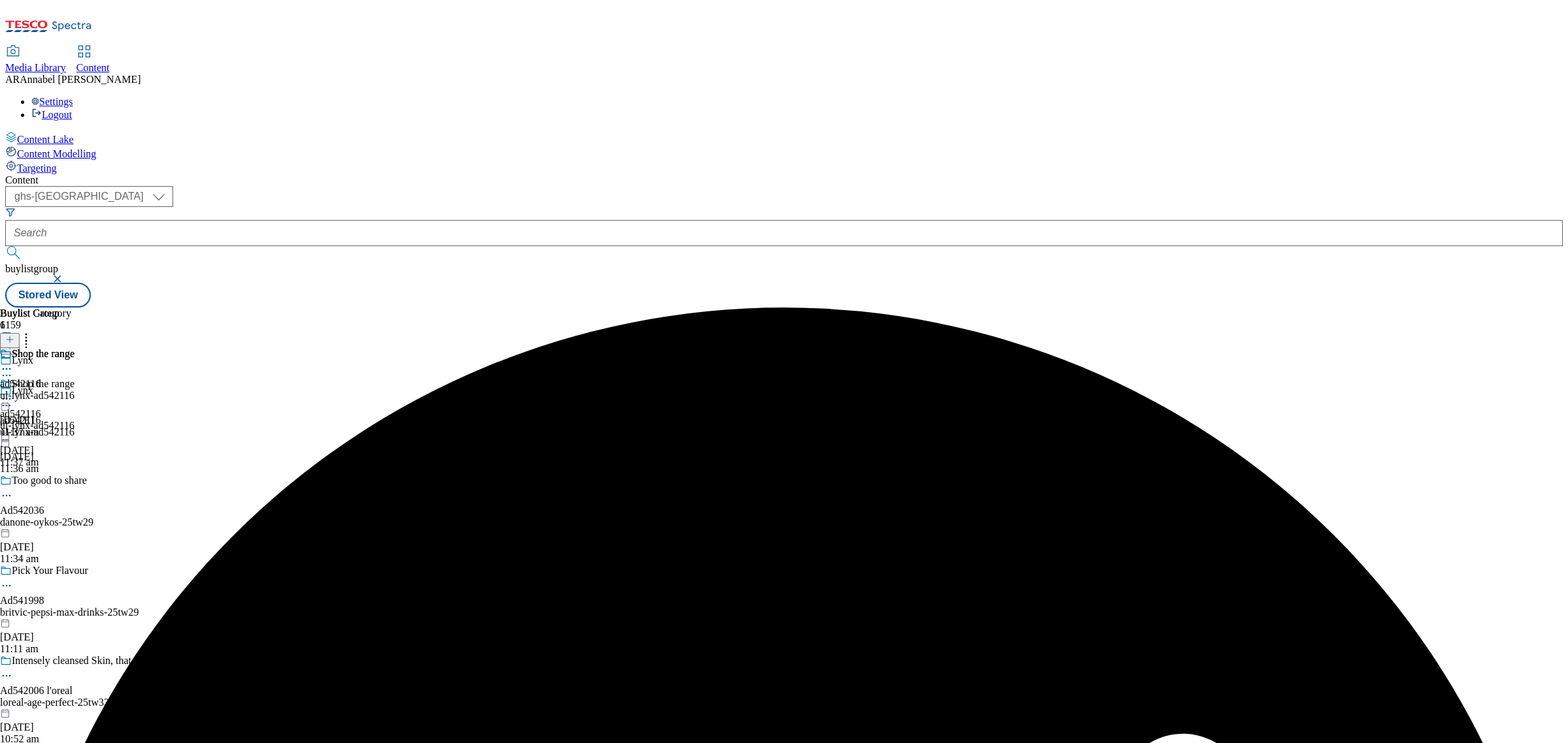
click at [75, 390] on div "ul-lynx-ad542116" at bounding box center [37, 395] width 75 height 12
click at [15, 335] on icon at bounding box center [10, 340] width 9 height 9
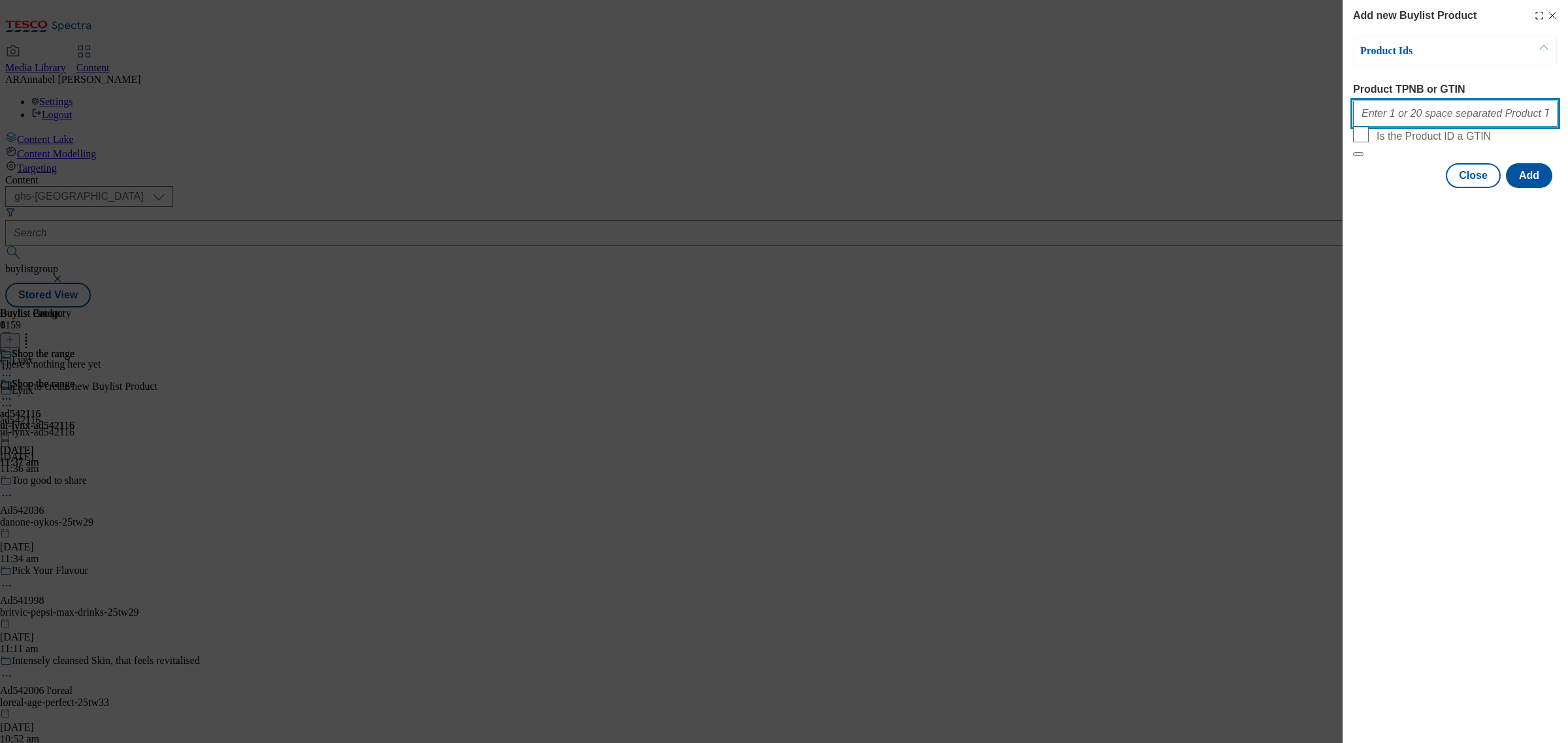
click at [1500, 121] on input "Product TPNB or GTIN" at bounding box center [1456, 113] width 205 height 26
paste input ""93990246 96096040 93603551 94037516 96097809 96182294 96102102 96242650 939456…"
click at [1531, 188] on button "Add" at bounding box center [1529, 175] width 47 height 25
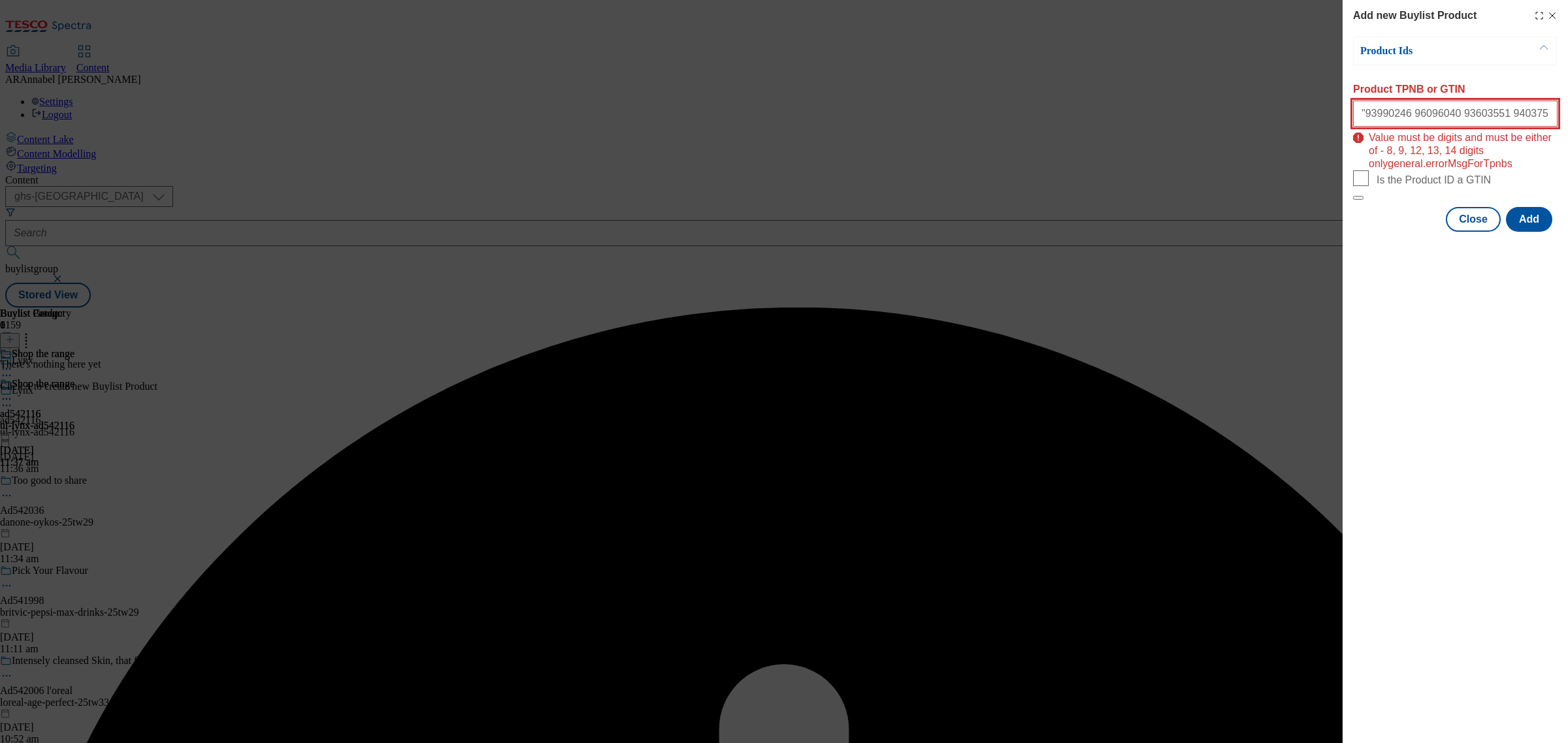
click at [1456, 127] on input ""93990246 96096040 93603551 94037516 96097809 96182294 96102102 96242650 939456…" at bounding box center [1456, 113] width 205 height 26
click at [1363, 115] on input ""93990246 96096040 93603551 94037516 96097809 96182294 96102102 96242650 939456…" at bounding box center [1456, 113] width 205 height 26
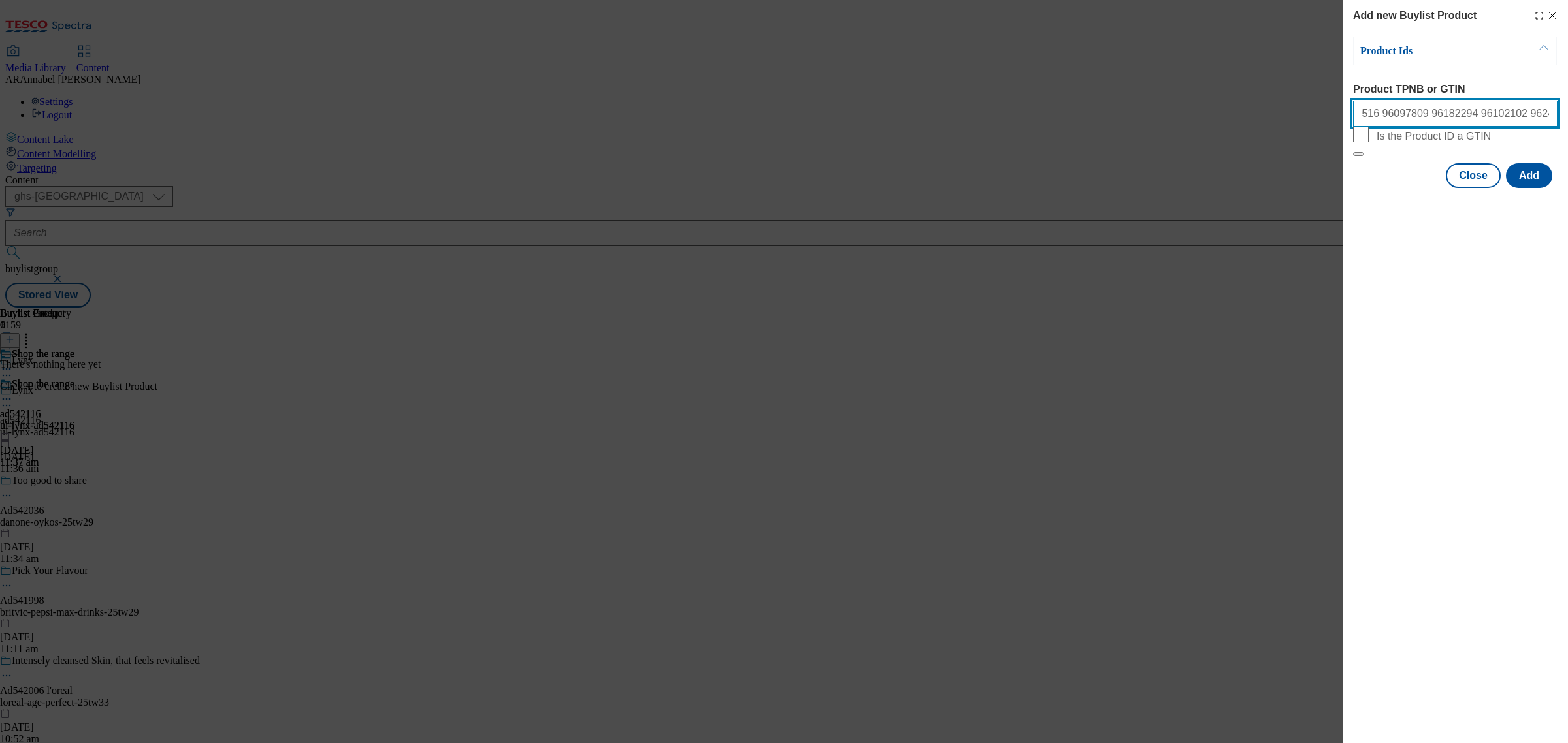
scroll to position [0, 174]
type input "93990246 96096040 93603551 94037516 96097809 96182294 96102102 96242650 9394566…"
click at [1540, 188] on button "Add" at bounding box center [1529, 175] width 47 height 25
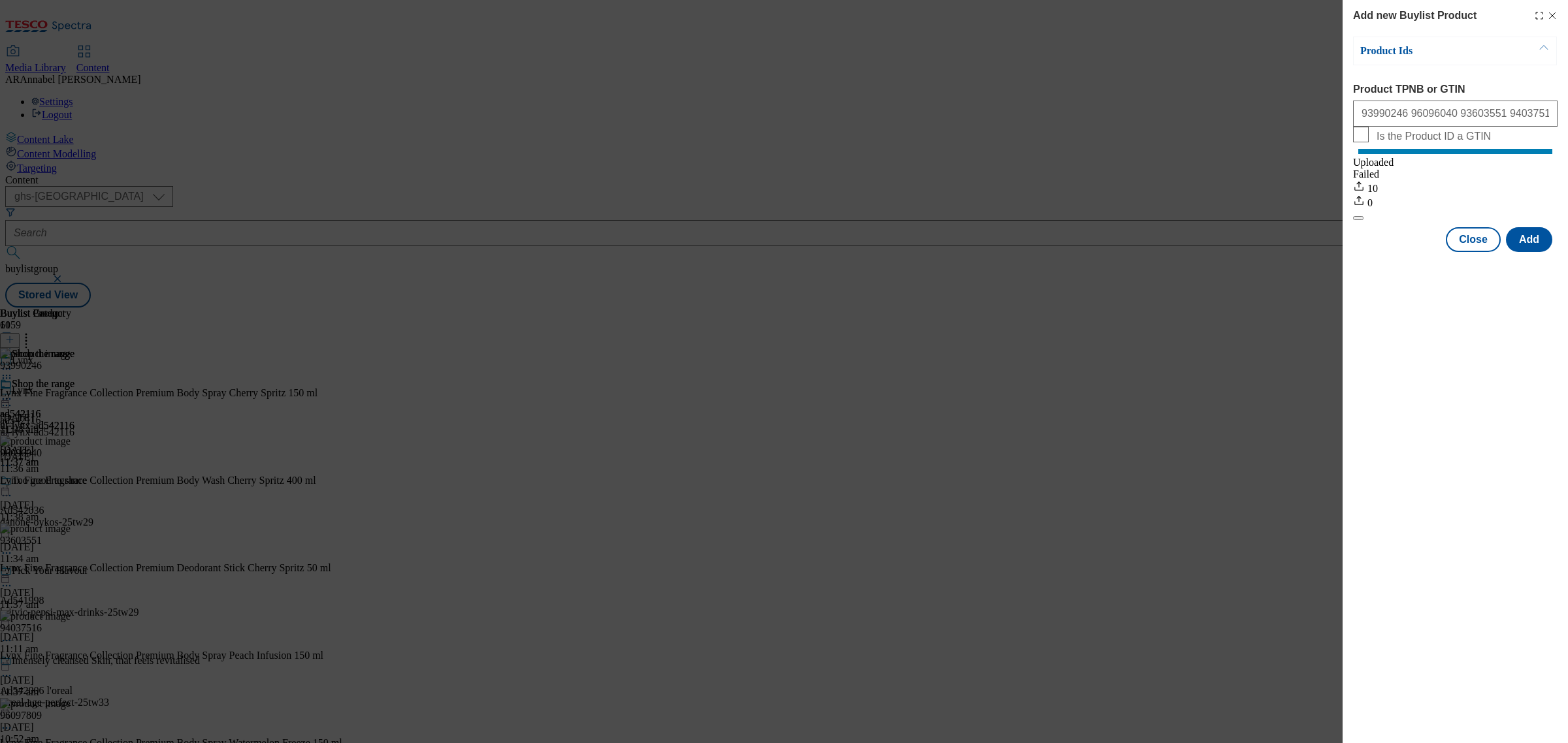
click at [1552, 22] on div "Add new Buylist Product" at bounding box center [1456, 16] width 205 height 16
click at [1556, 12] on icon "Modal" at bounding box center [1552, 15] width 10 height 10
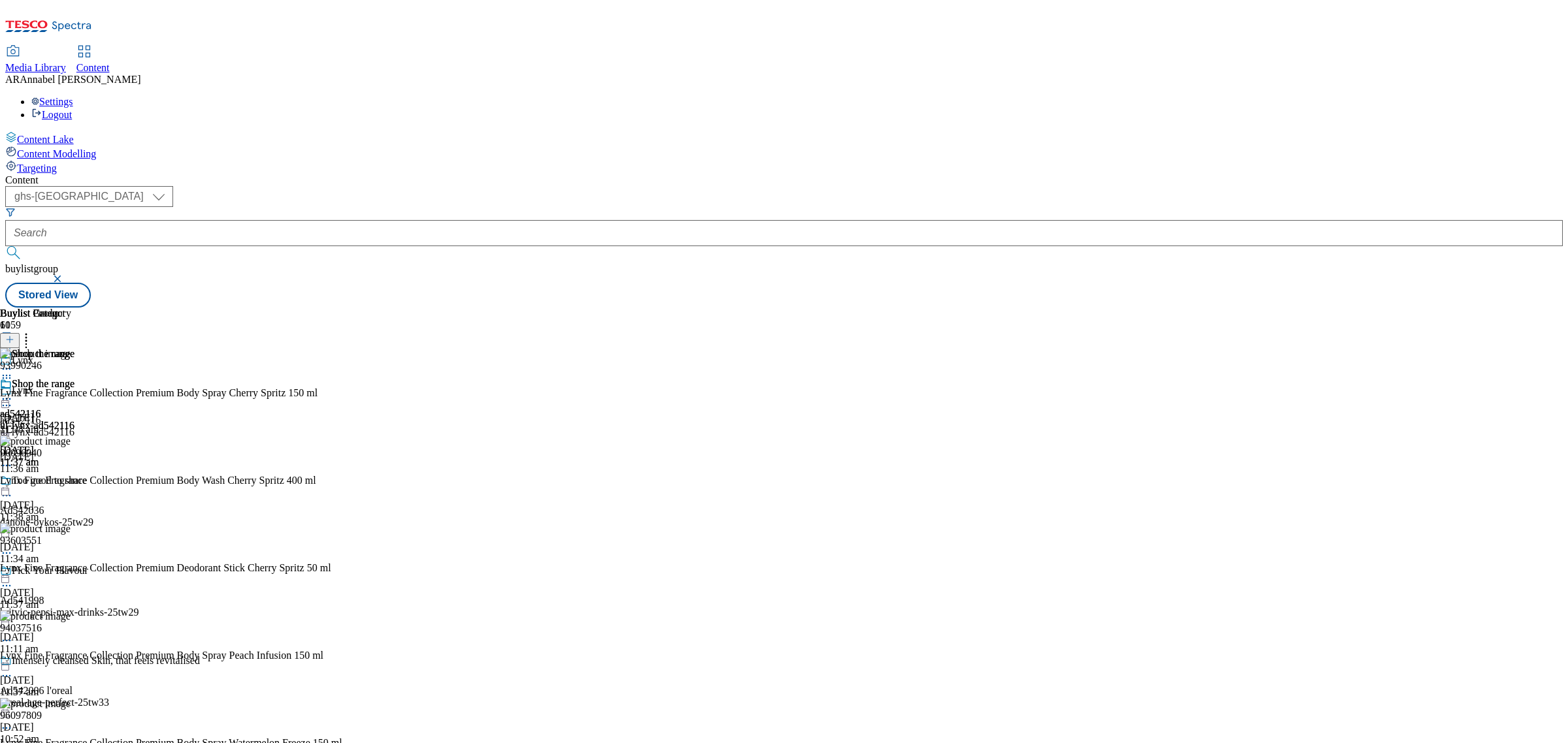
click at [13, 392] on icon at bounding box center [6, 399] width 13 height 13
click at [71, 482] on span "Preview" at bounding box center [56, 487] width 31 height 10
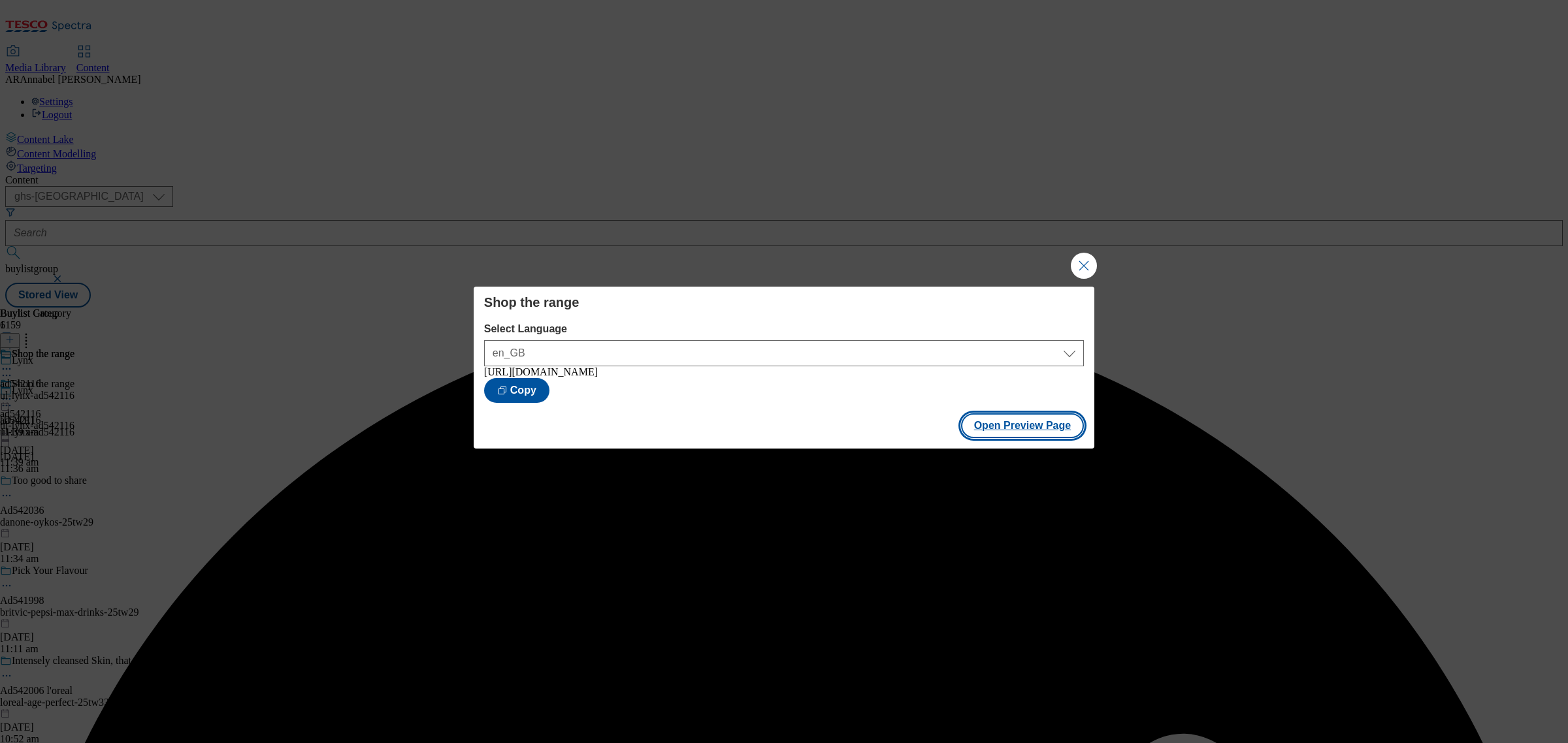
click at [1000, 430] on button "Open Preview Page" at bounding box center [1022, 425] width 123 height 25
click at [1083, 266] on button "Close Modal" at bounding box center [1084, 266] width 26 height 26
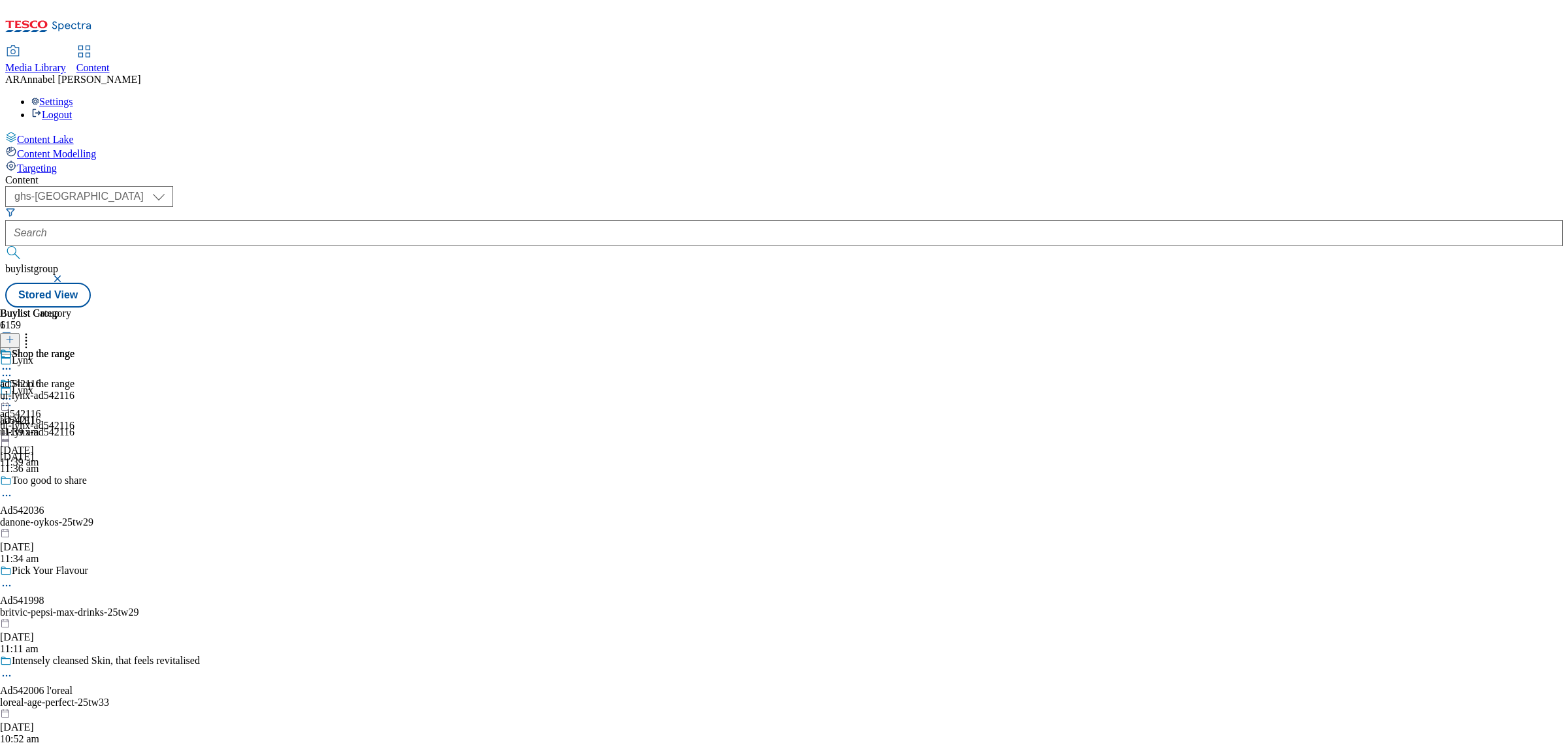
click at [13, 392] on icon at bounding box center [6, 399] width 13 height 13
click at [69, 527] on span "Publish" at bounding box center [54, 531] width 28 height 10
